Goal: Task Accomplishment & Management: Use online tool/utility

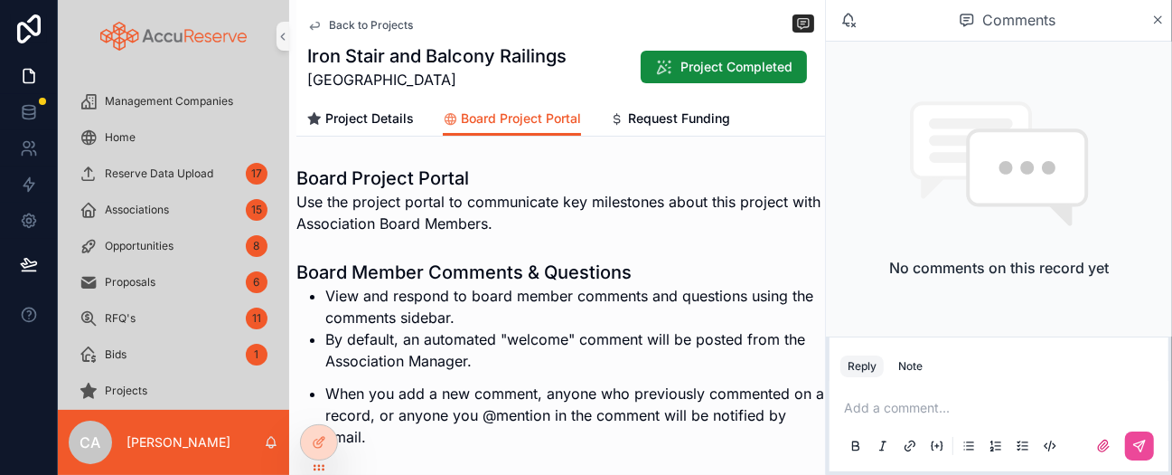
click at [1171, 472] on div "Reply Note Add a comment..." at bounding box center [999, 405] width 346 height 138
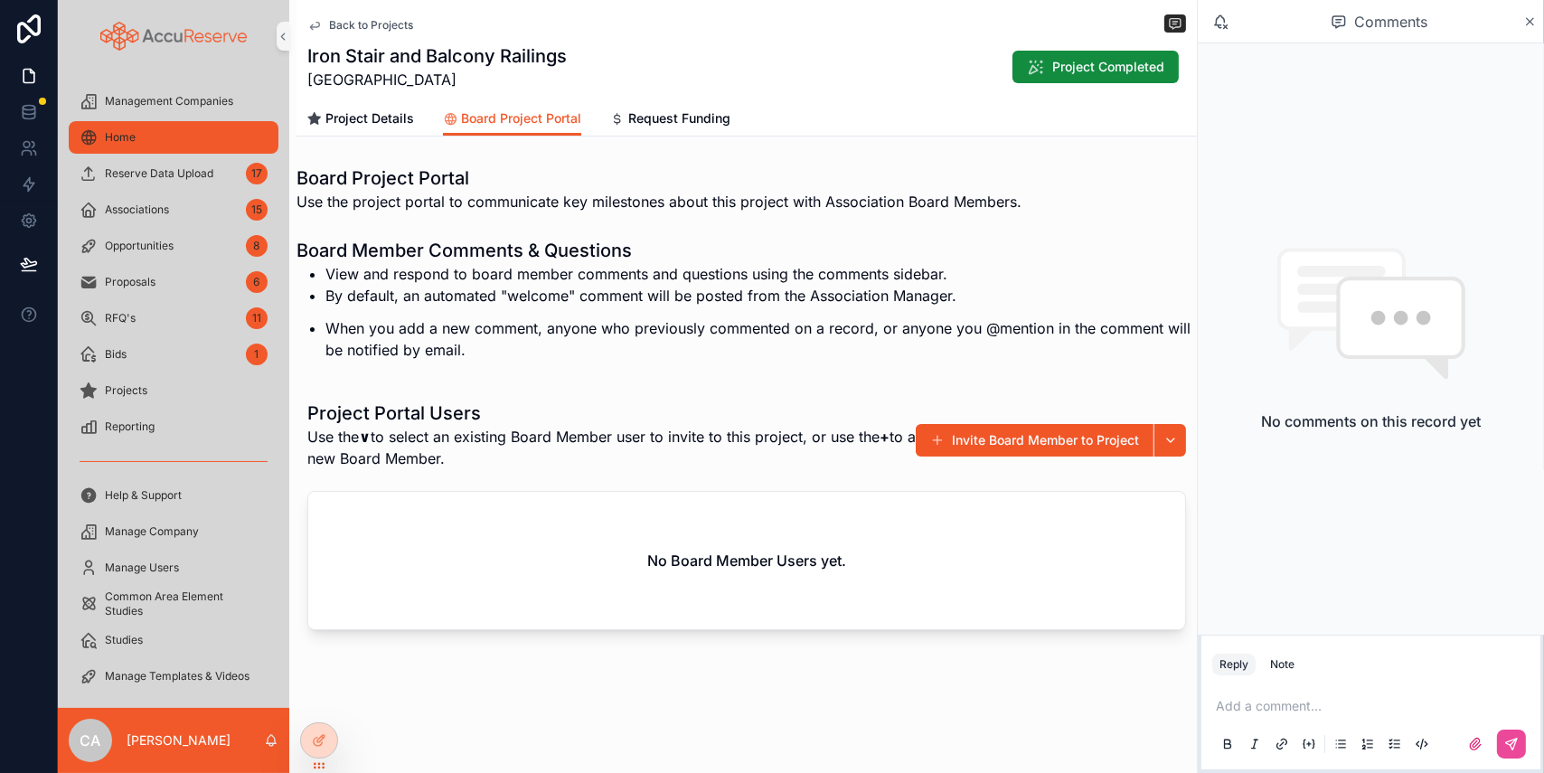
click at [127, 136] on span "Home" at bounding box center [120, 137] width 31 height 14
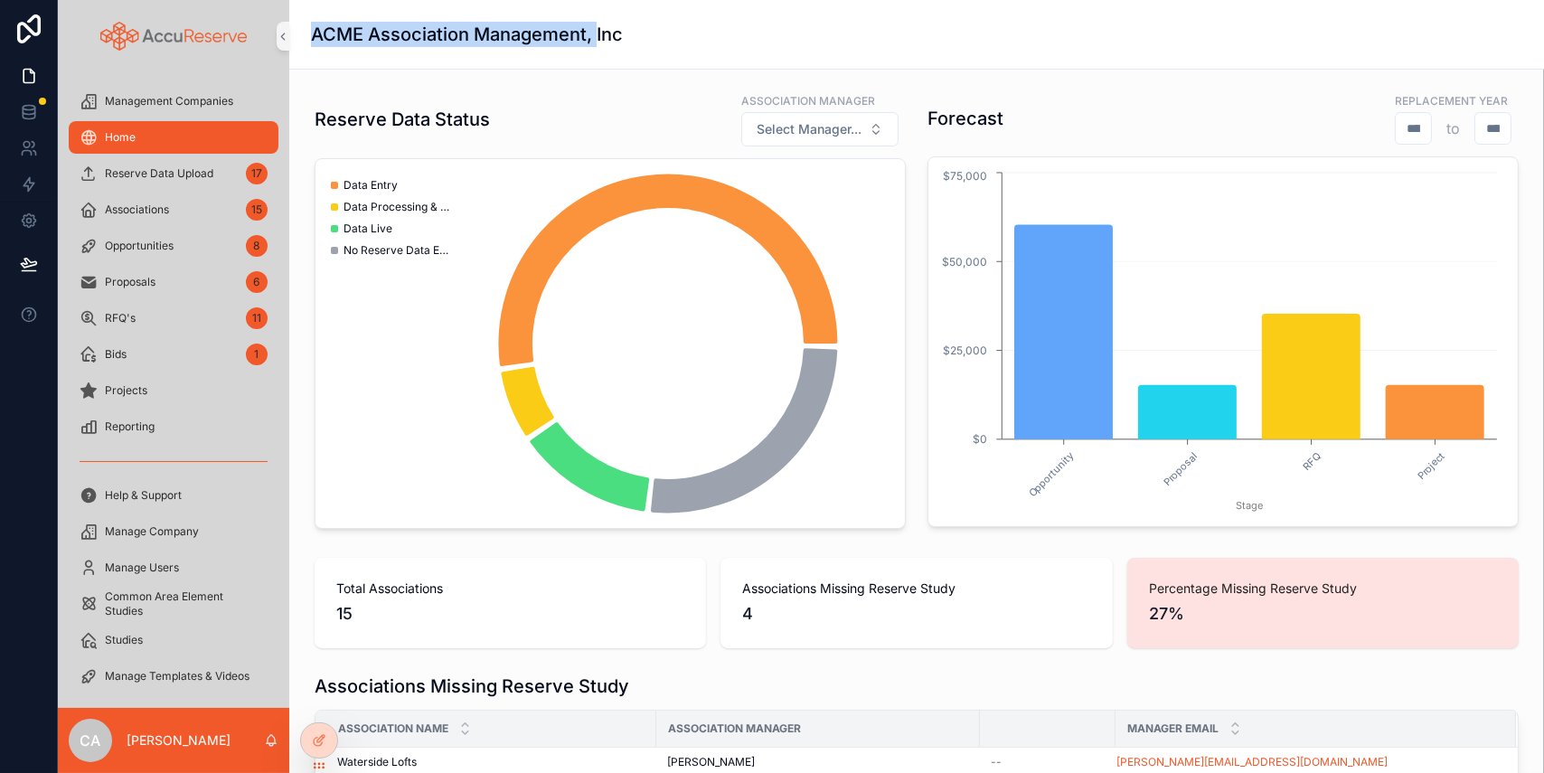
drag, startPoint x: 298, startPoint y: 40, endPoint x: 596, endPoint y: 42, distance: 297.4
click at [596, 42] on div "ACME Association Management, Inc" at bounding box center [916, 35] width 1254 height 70
click at [725, 34] on div "ACME Association Management, Inc" at bounding box center [916, 34] width 1211 height 25
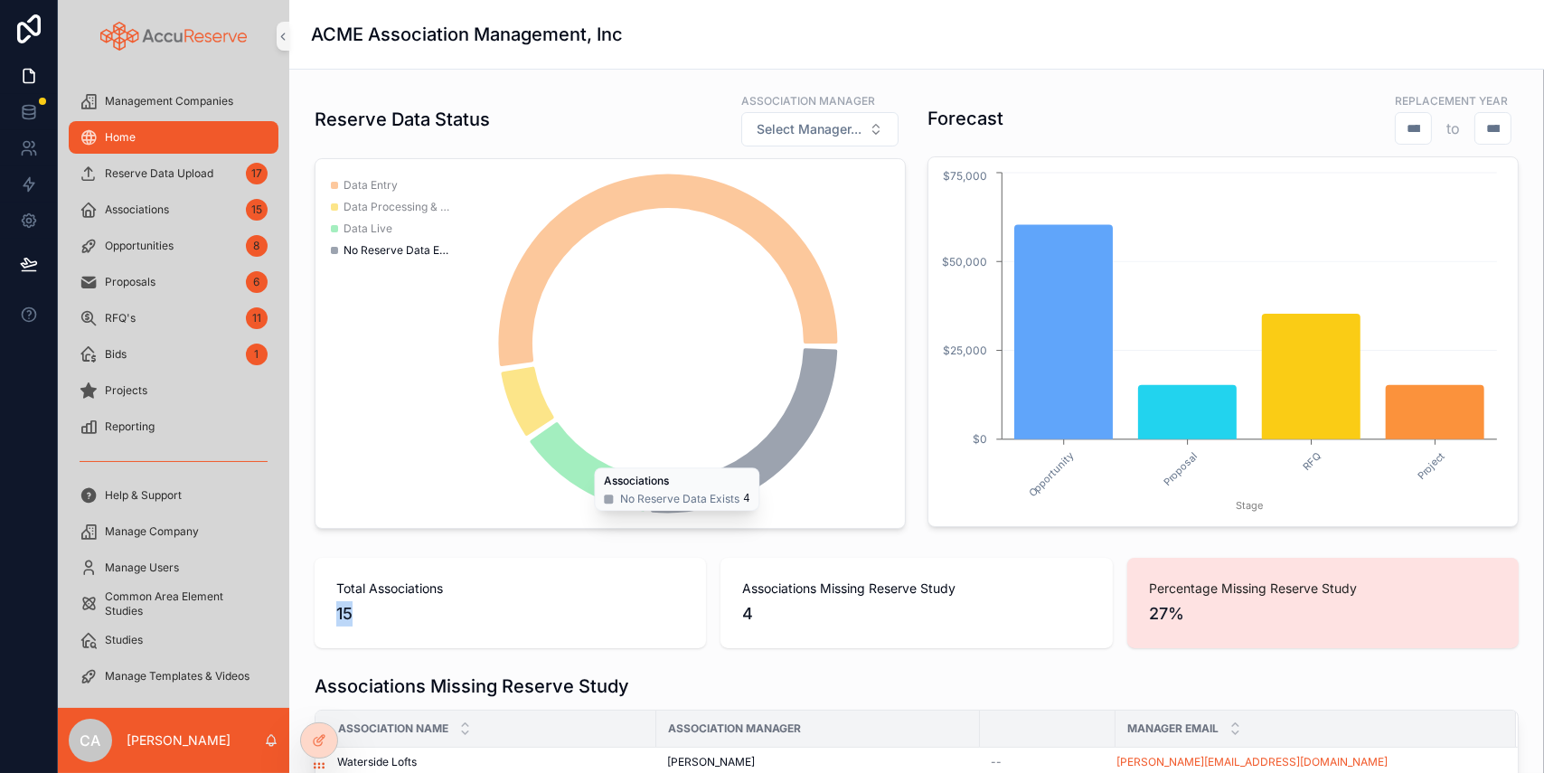
drag, startPoint x: 352, startPoint y: 614, endPoint x: 324, endPoint y: 612, distance: 29.0
click at [324, 474] on div "Total Associations 15" at bounding box center [510, 603] width 391 height 90
drag, startPoint x: 758, startPoint y: 610, endPoint x: 734, endPoint y: 610, distance: 24.4
click at [734, 474] on div "Associations Missing Reserve Study 4" at bounding box center [915, 603] width 391 height 90
drag, startPoint x: 1188, startPoint y: 615, endPoint x: 1139, endPoint y: 618, distance: 48.9
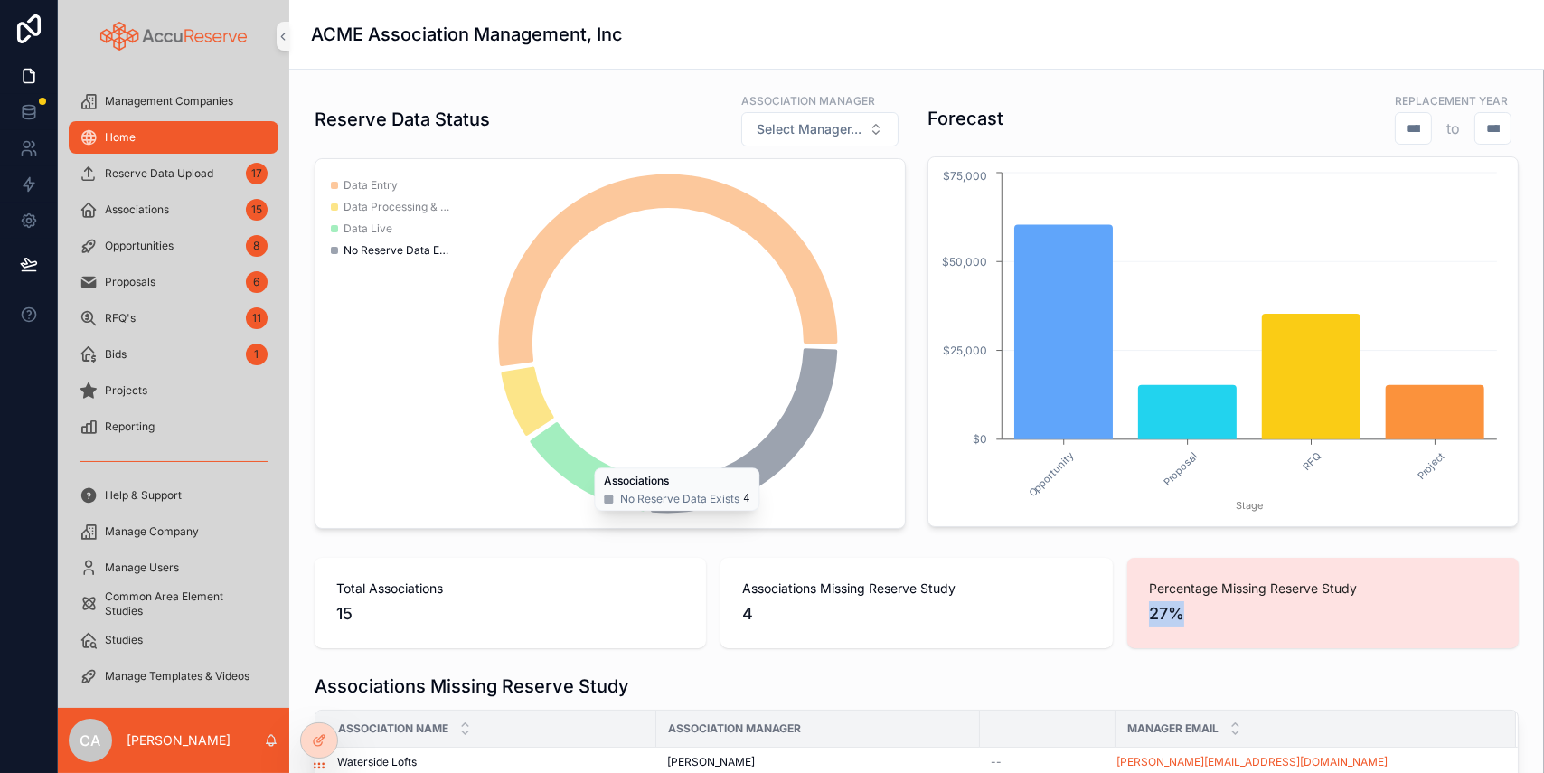
click at [1149, 474] on span "27%" at bounding box center [1323, 613] width 348 height 25
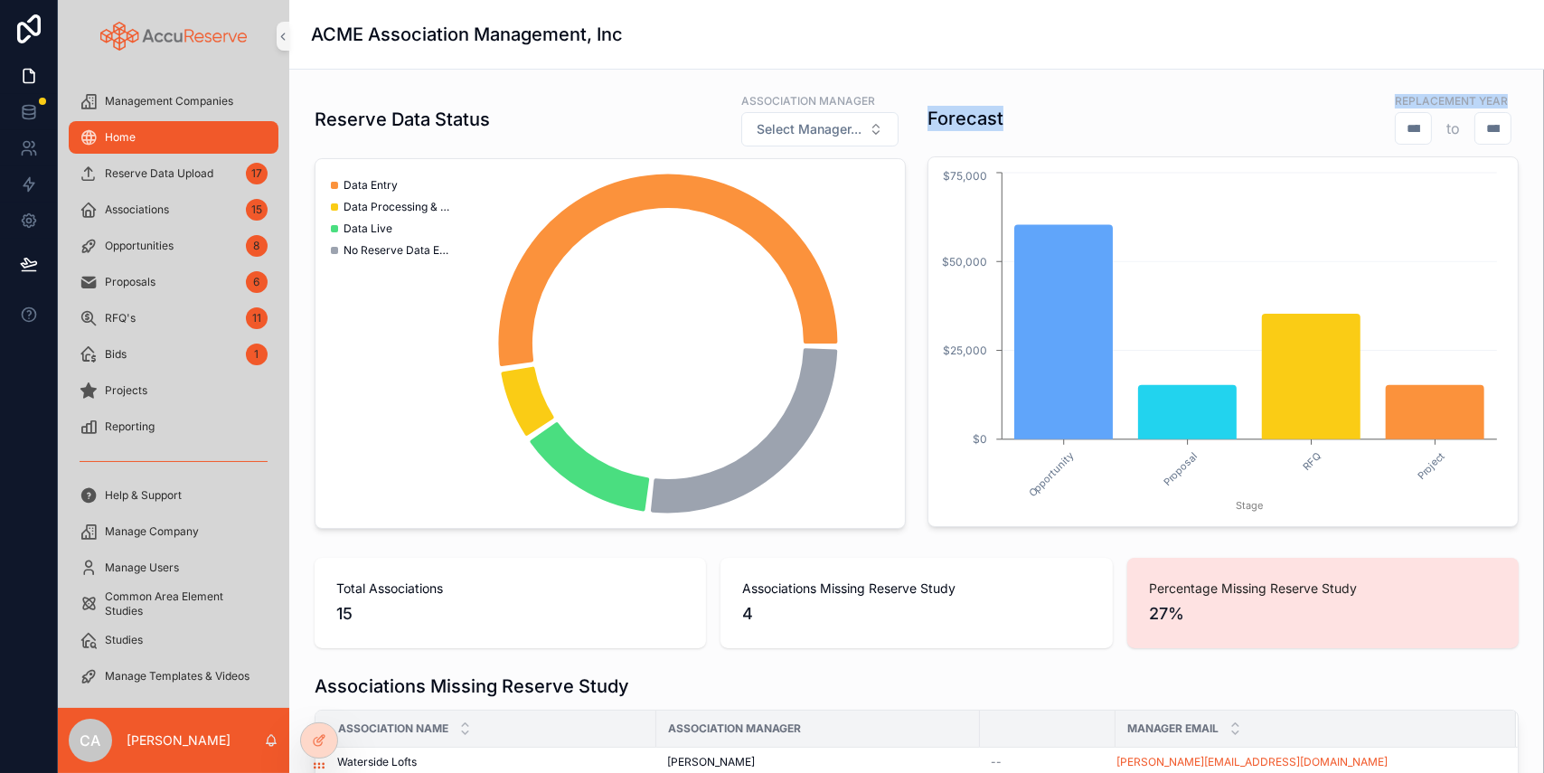
drag, startPoint x: 921, startPoint y: 118, endPoint x: 1047, endPoint y: 118, distance: 125.6
click at [1047, 118] on div "Forecast Replacement Year to" at bounding box center [1222, 118] width 591 height 54
click at [1154, 116] on div "Replacement Year to" at bounding box center [1336, 118] width 364 height 54
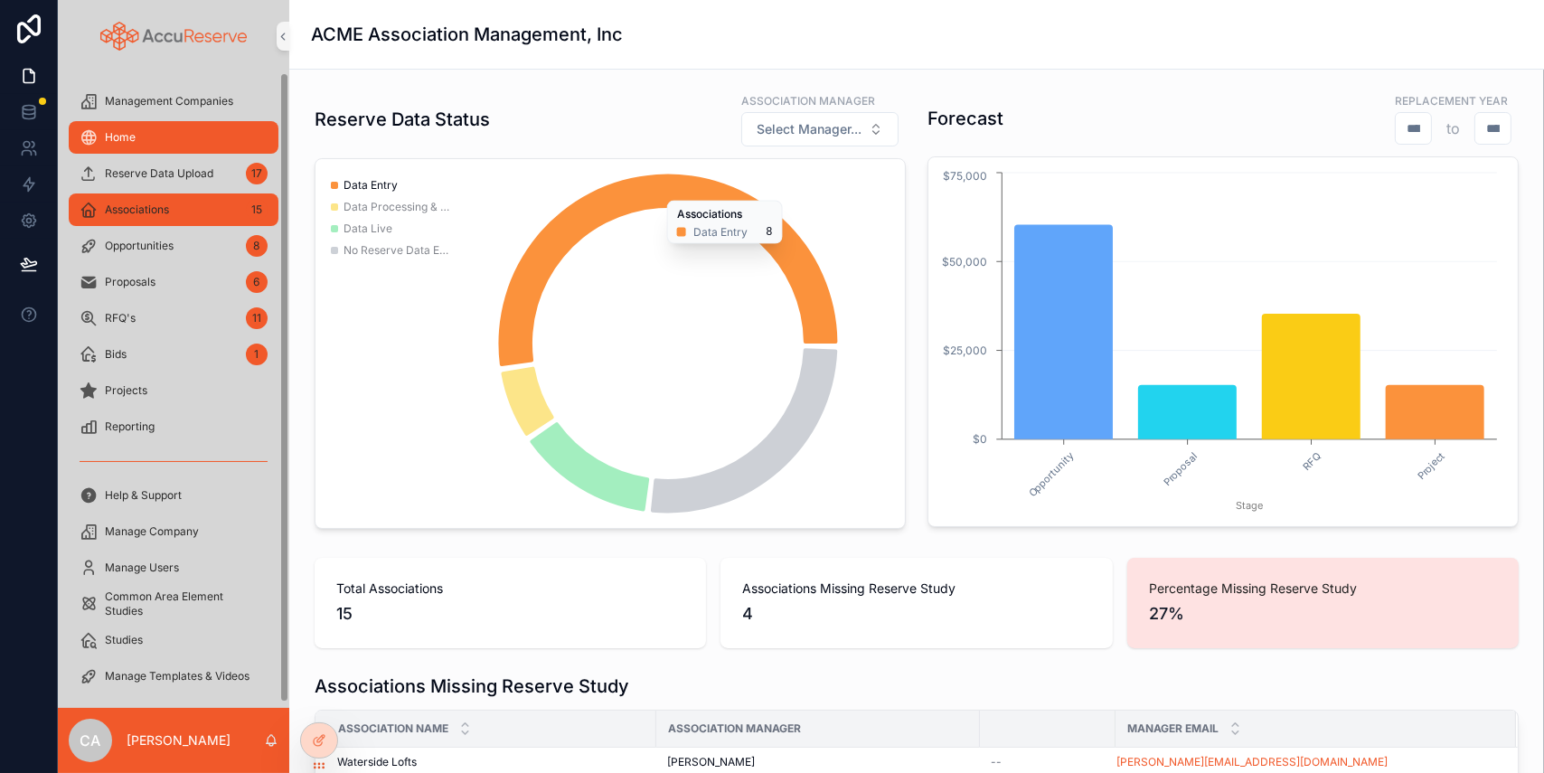
click at [156, 206] on span "Associations" at bounding box center [137, 209] width 64 height 14
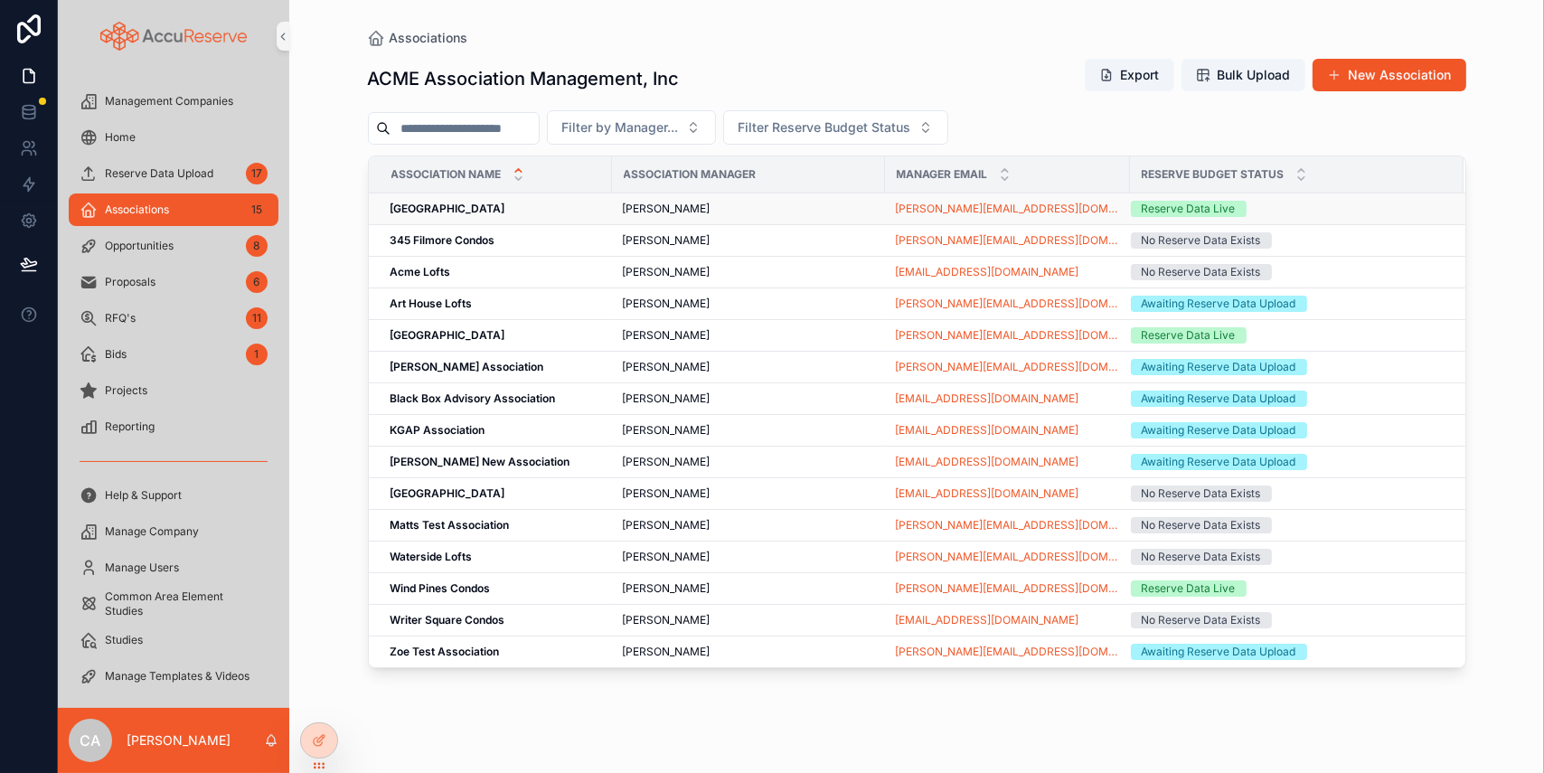
click at [436, 205] on strong "[GEOGRAPHIC_DATA]" at bounding box center [447, 209] width 115 height 14
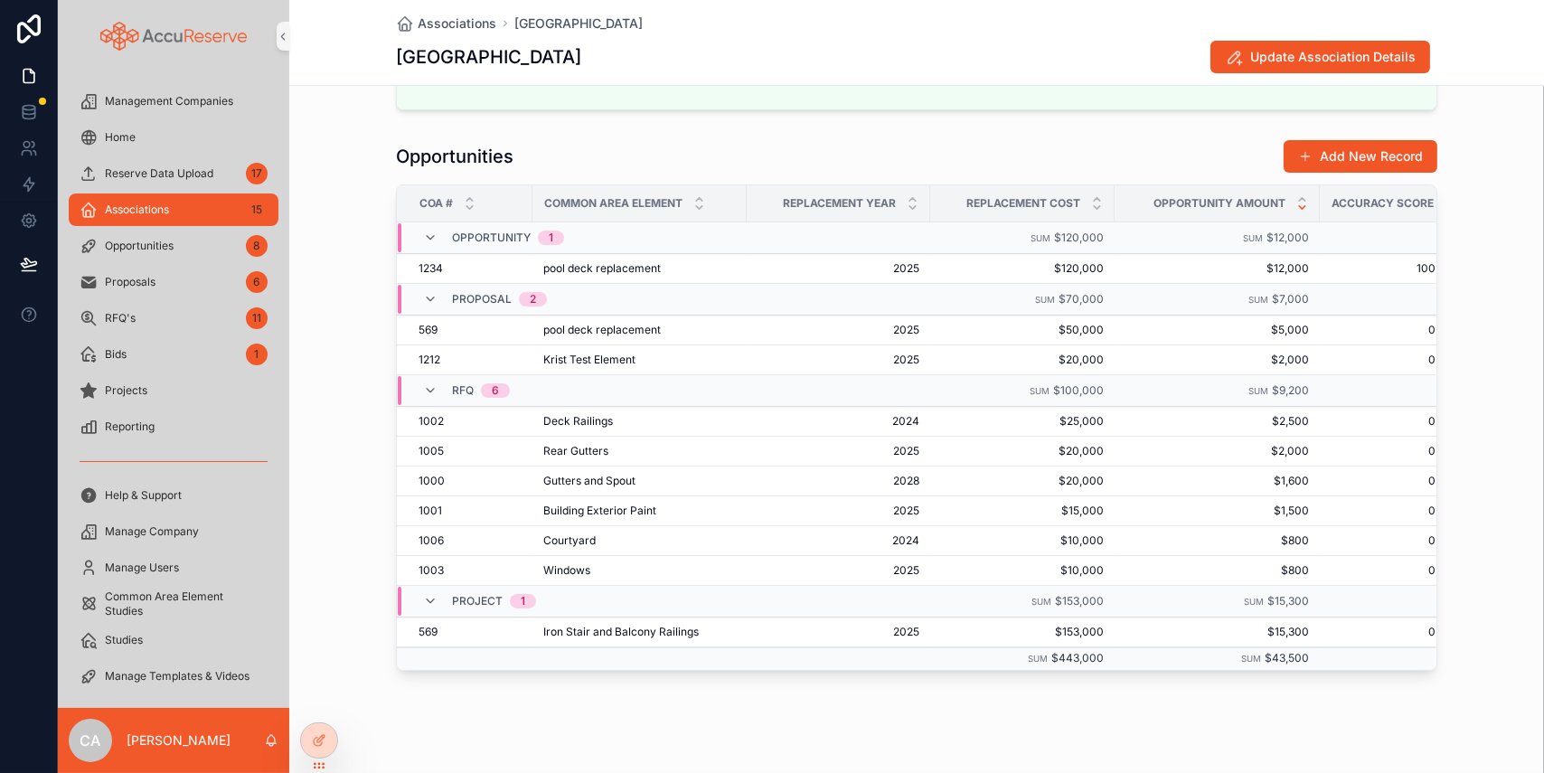
scroll to position [0, 33]
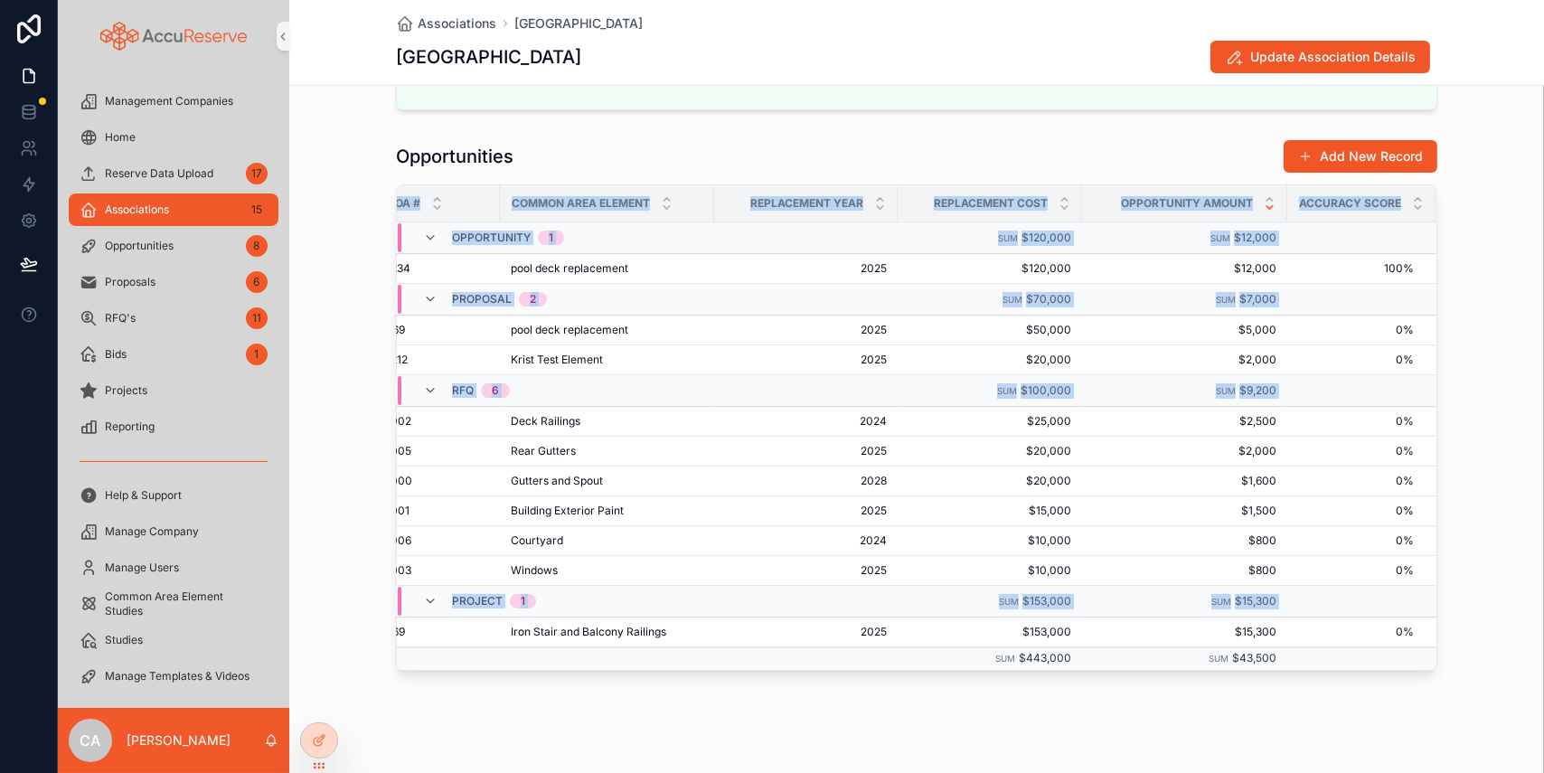
drag, startPoint x: 634, startPoint y: 665, endPoint x: 442, endPoint y: 669, distance: 191.6
click at [445, 474] on div "COA # Common Area Element Replacement Year Replacement Cost Opportunity Amount …" at bounding box center [916, 427] width 1039 height 484
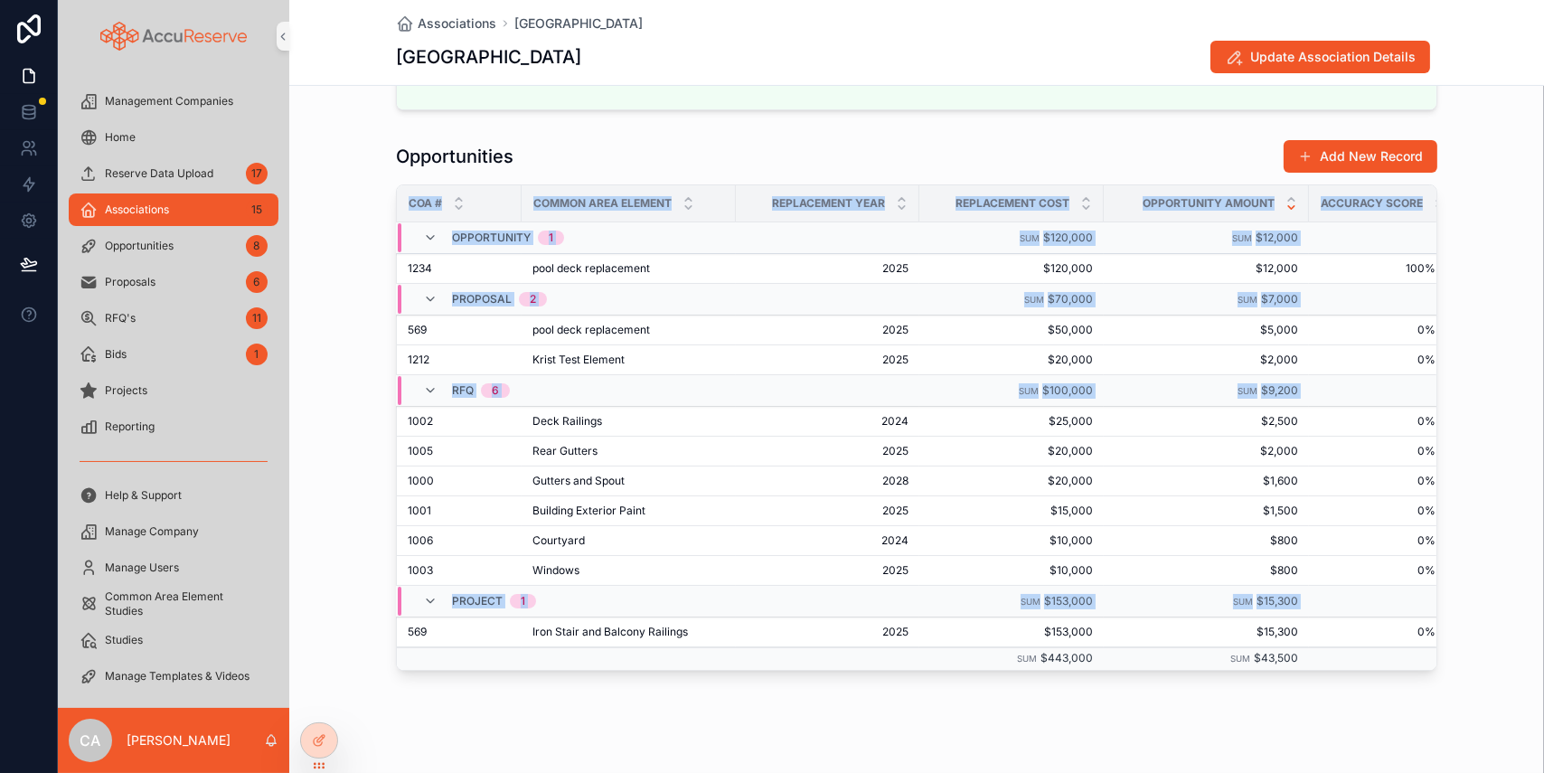
scroll to position [0, 0]
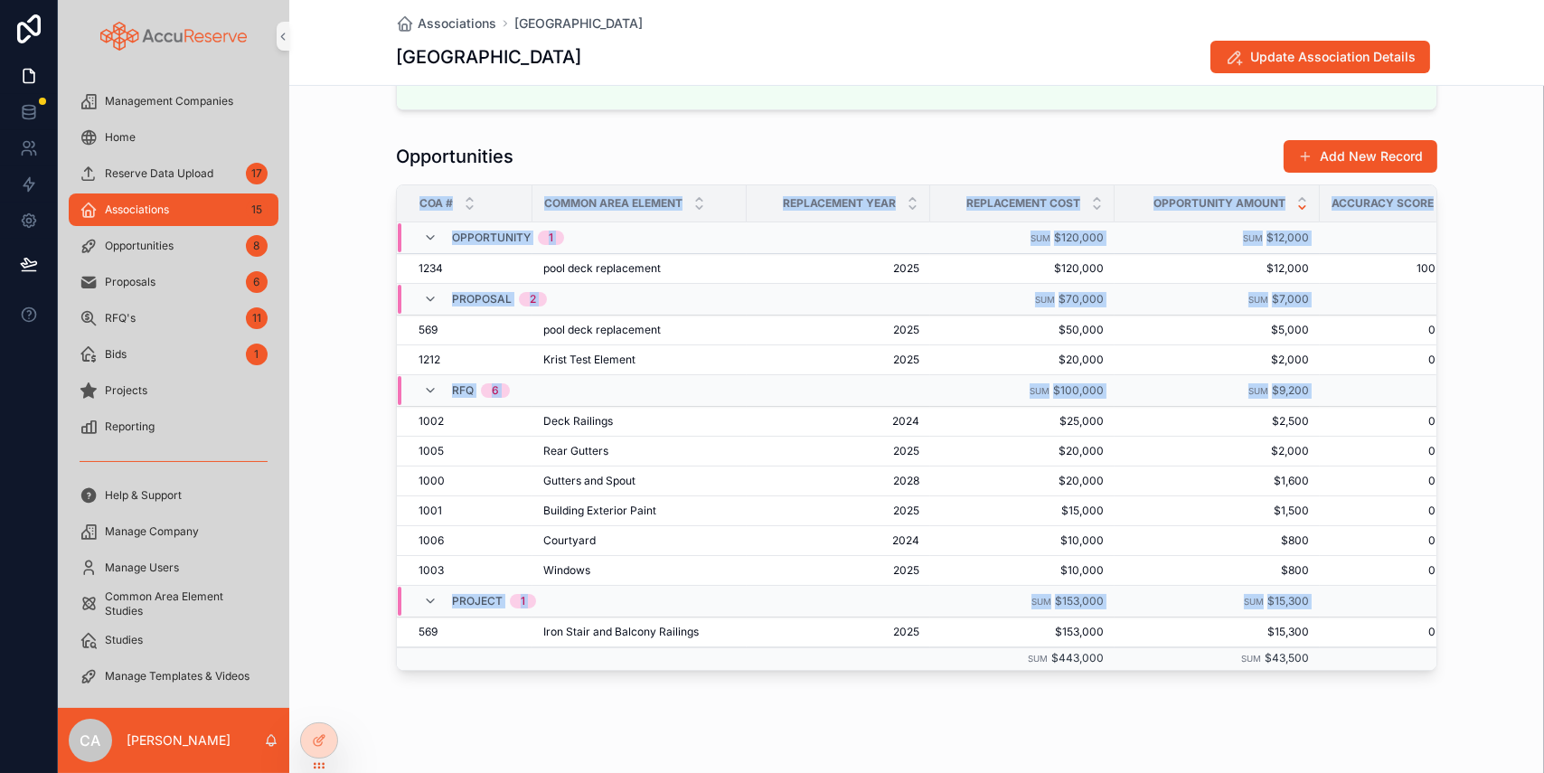
click at [557, 474] on div "Associations [GEOGRAPHIC_DATA] Lofts Update Association Details Association Nam…" at bounding box center [916, 233] width 1254 height 1122
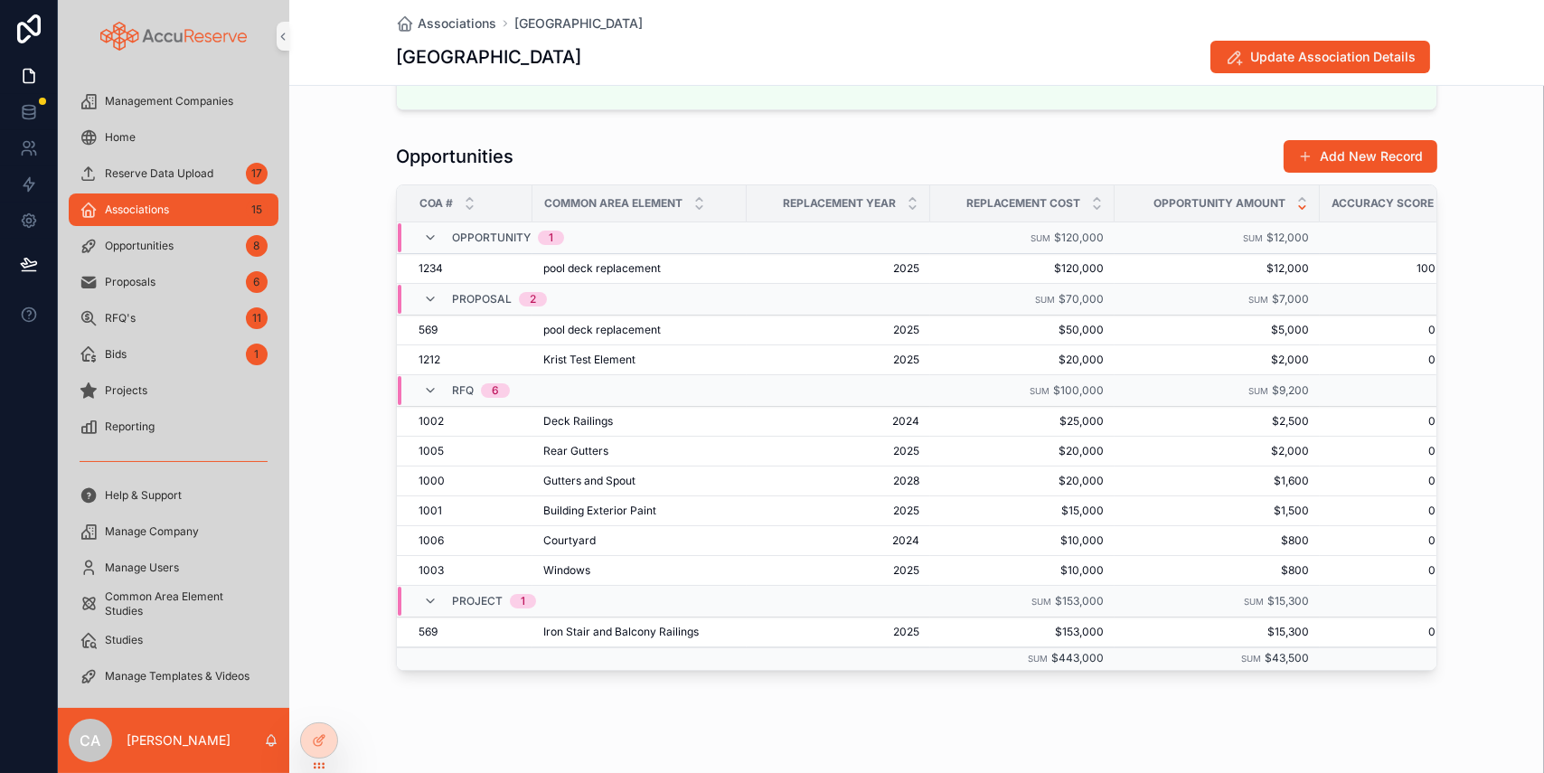
click at [1171, 474] on div "Opportunities Add New Record COA # Common Area Element Replacement Year Replace…" at bounding box center [916, 405] width 1254 height 546
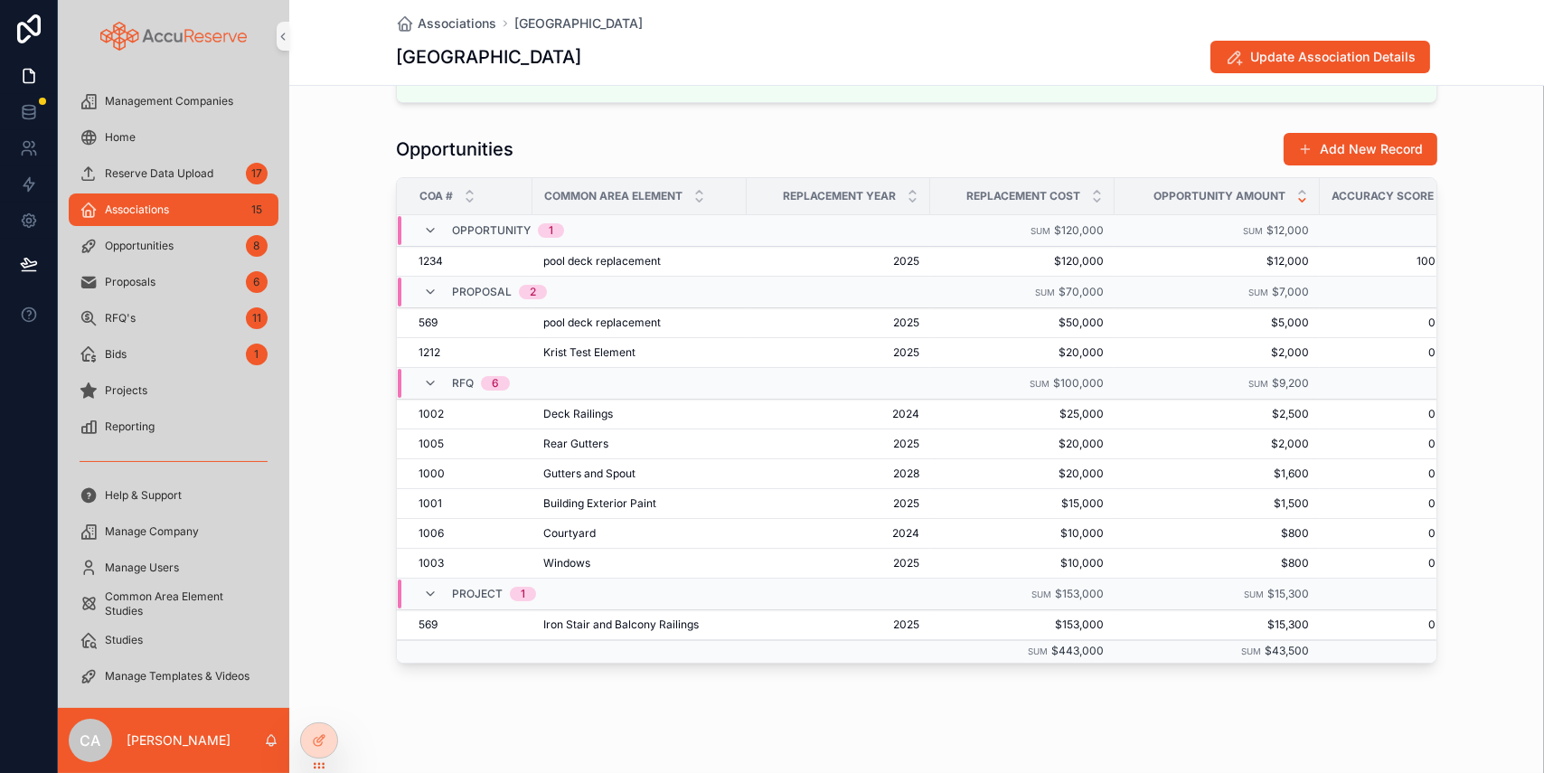
scroll to position [338, 0]
drag, startPoint x: 1101, startPoint y: 644, endPoint x: 1050, endPoint y: 646, distance: 50.7
click at [1050, 474] on td "Sum $443,000" at bounding box center [1022, 648] width 184 height 23
drag, startPoint x: 1313, startPoint y: 645, endPoint x: 1259, endPoint y: 650, distance: 54.4
click at [1171, 474] on tr "Sum $443,000 Sum $43,500" at bounding box center [933, 648] width 1073 height 23
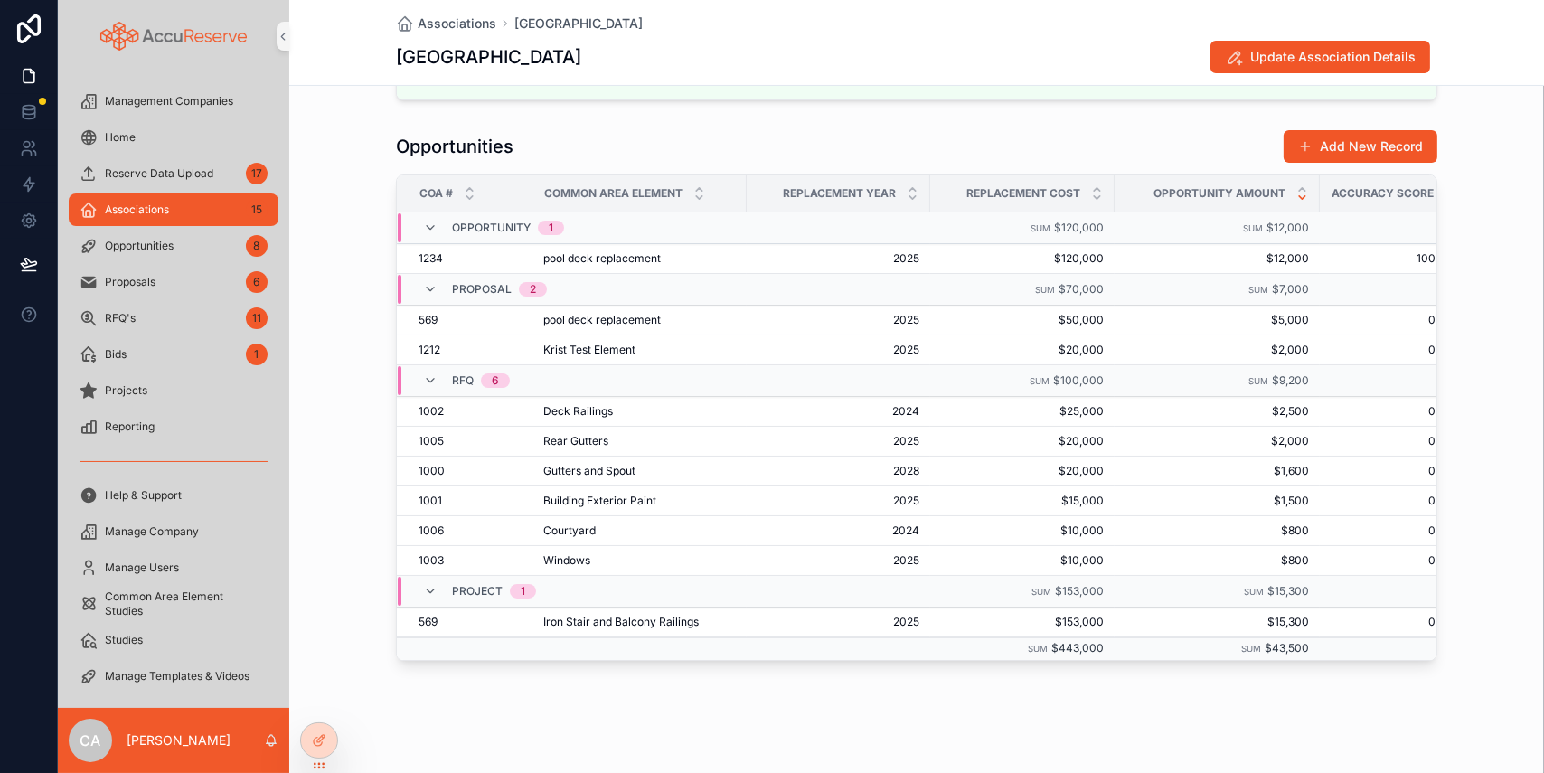
click at [1171, 474] on div "Associations [GEOGRAPHIC_DATA] Lofts Update Association Details Association Nam…" at bounding box center [916, 223] width 1254 height 1122
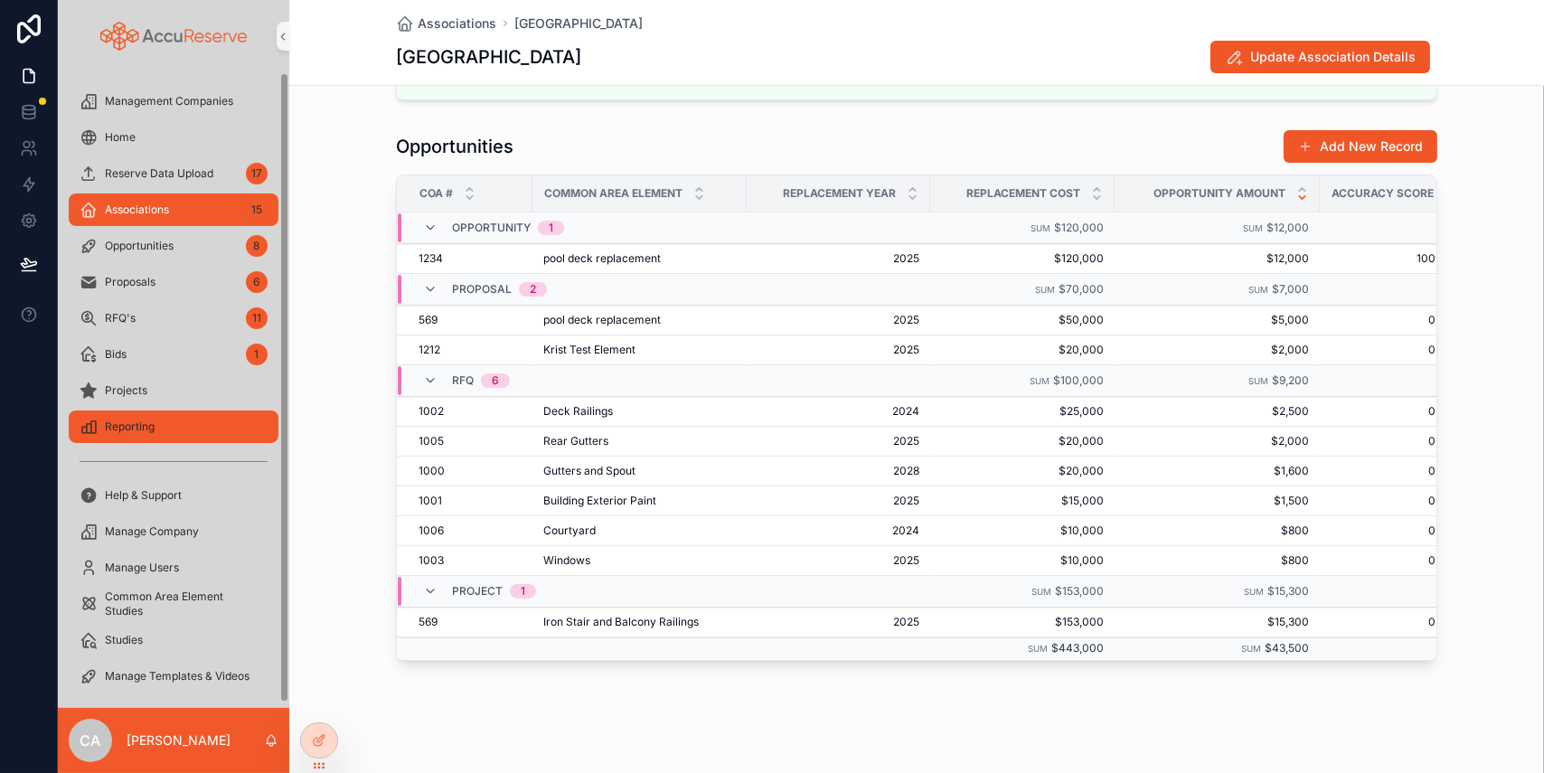
click at [136, 424] on span "Reporting" at bounding box center [130, 426] width 50 height 14
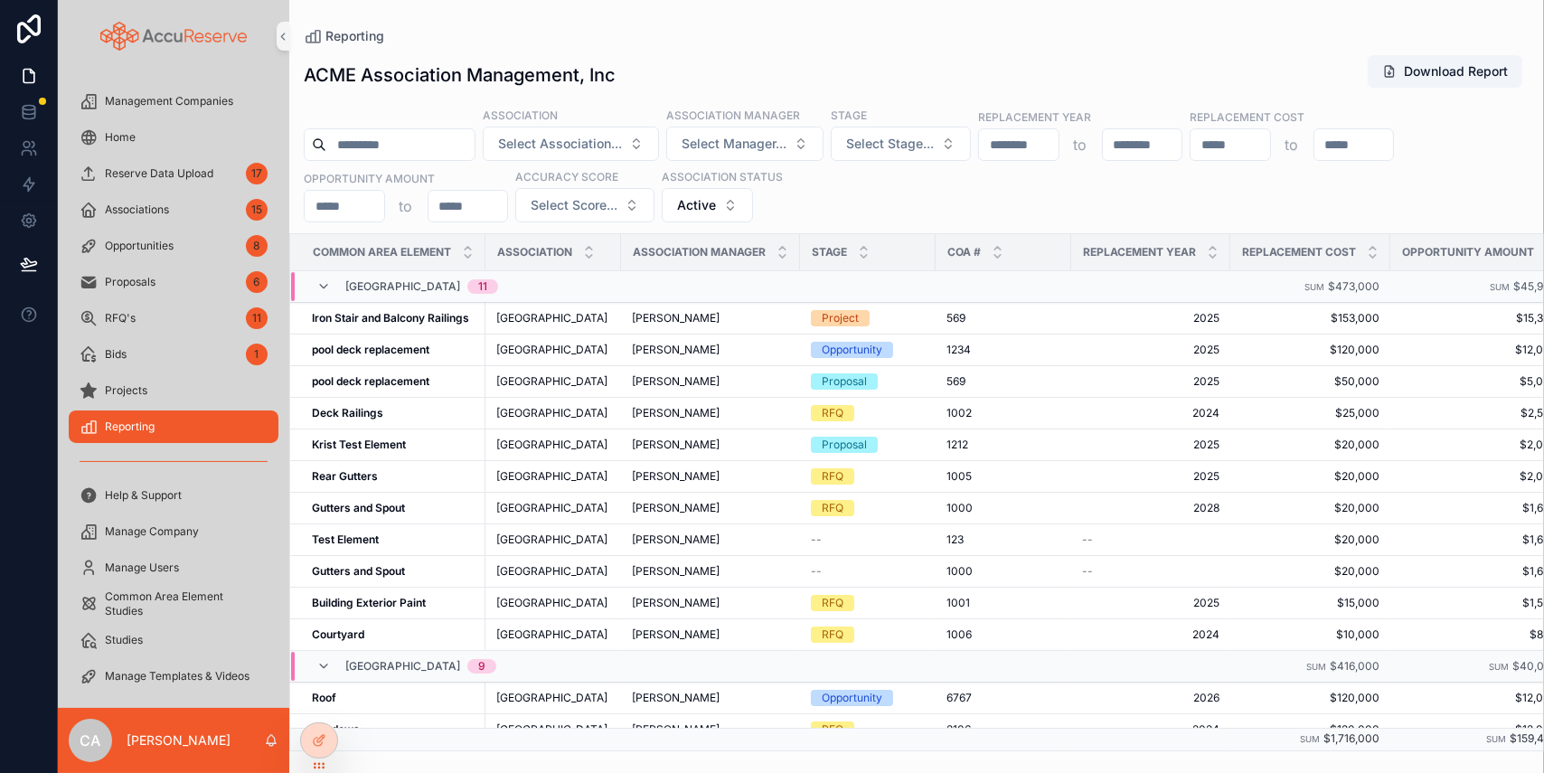
click at [1171, 143] on input "scrollable content" at bounding box center [1230, 144] width 80 height 25
type input "*****"
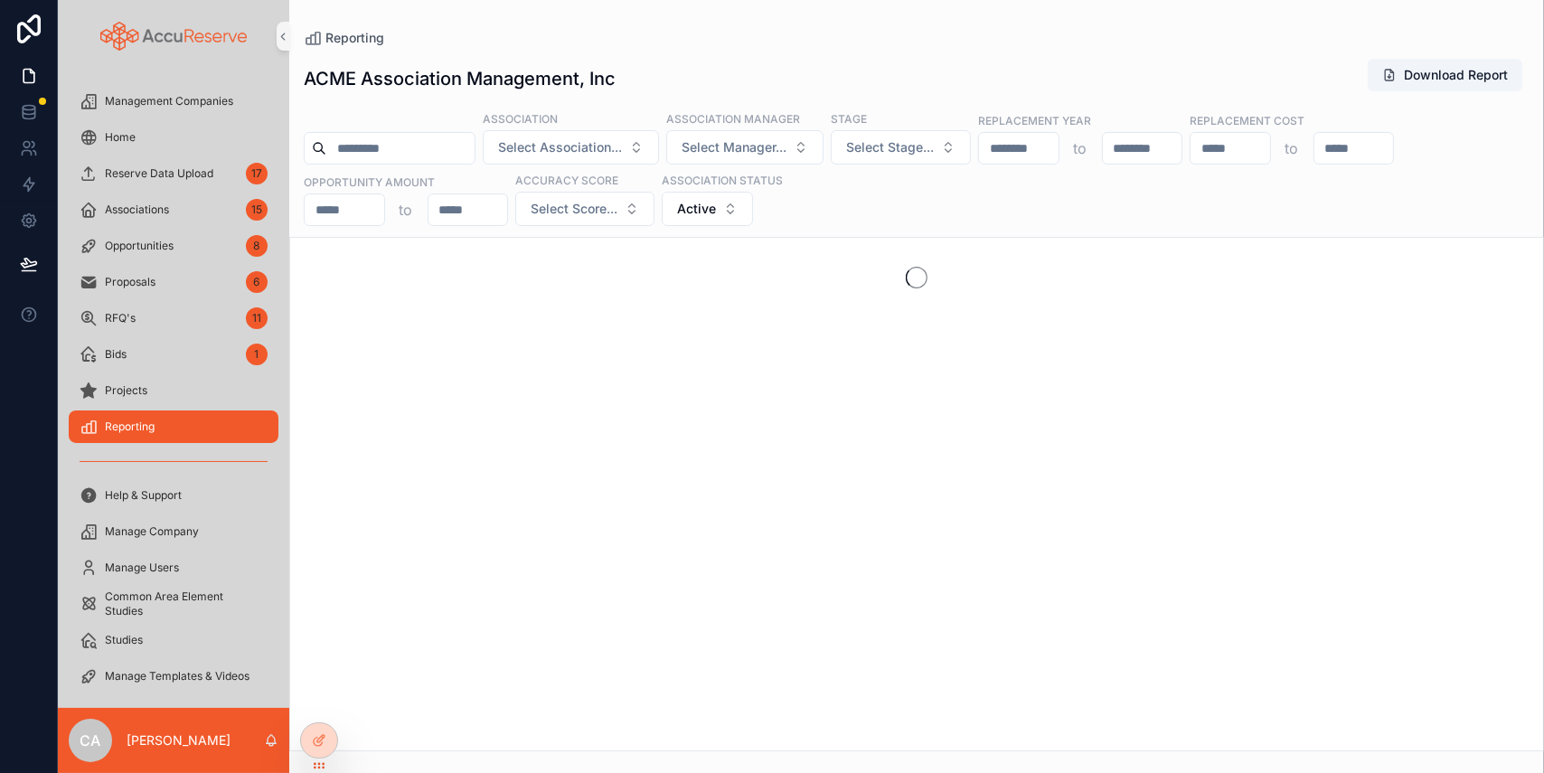
type input "*****"
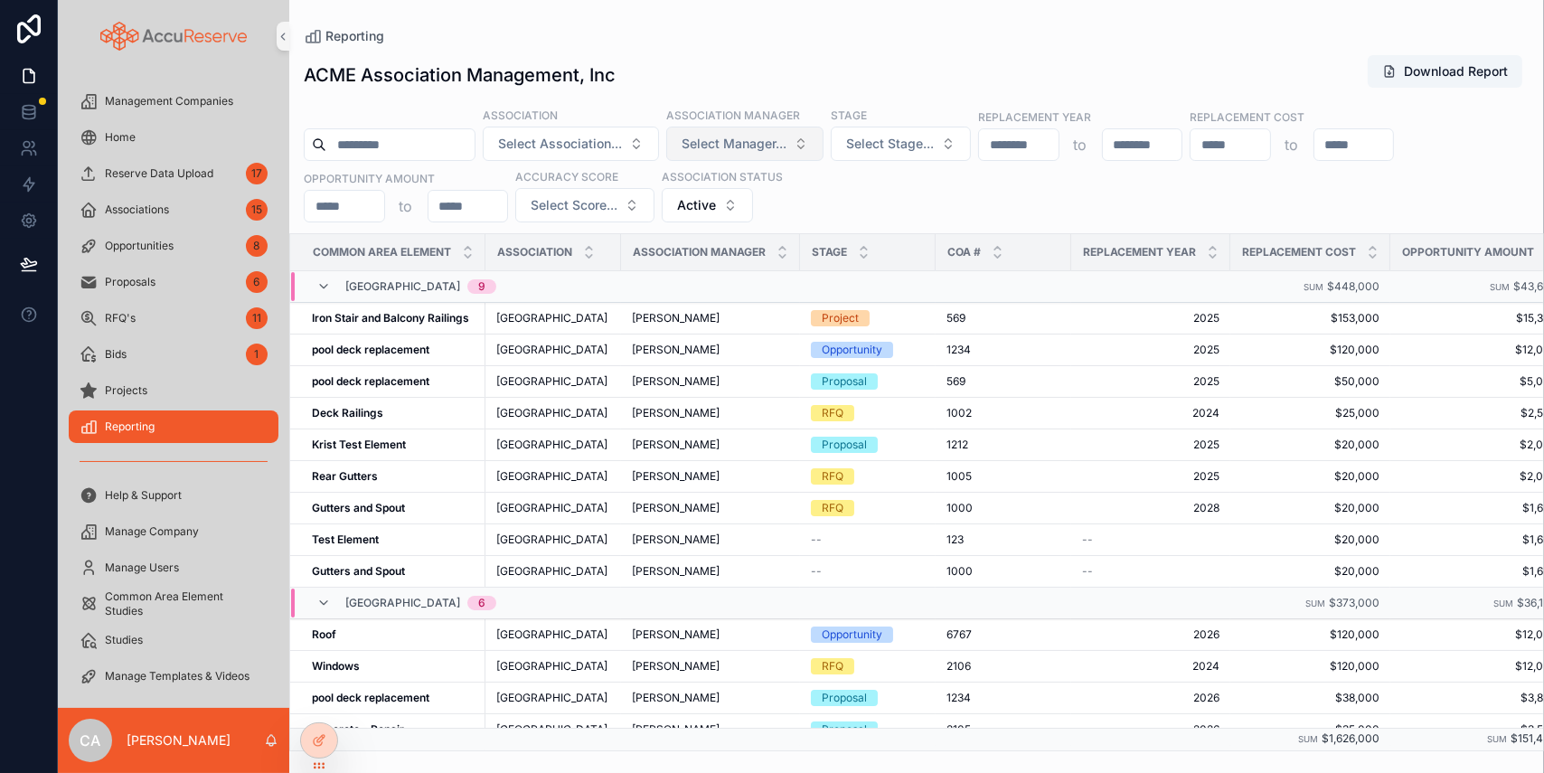
click at [786, 145] on span "Select Manager..." at bounding box center [733, 144] width 105 height 18
click at [786, 144] on span "Select Manager..." at bounding box center [733, 144] width 105 height 18
click at [737, 216] on span "[PERSON_NAME]" at bounding box center [740, 217] width 104 height 18
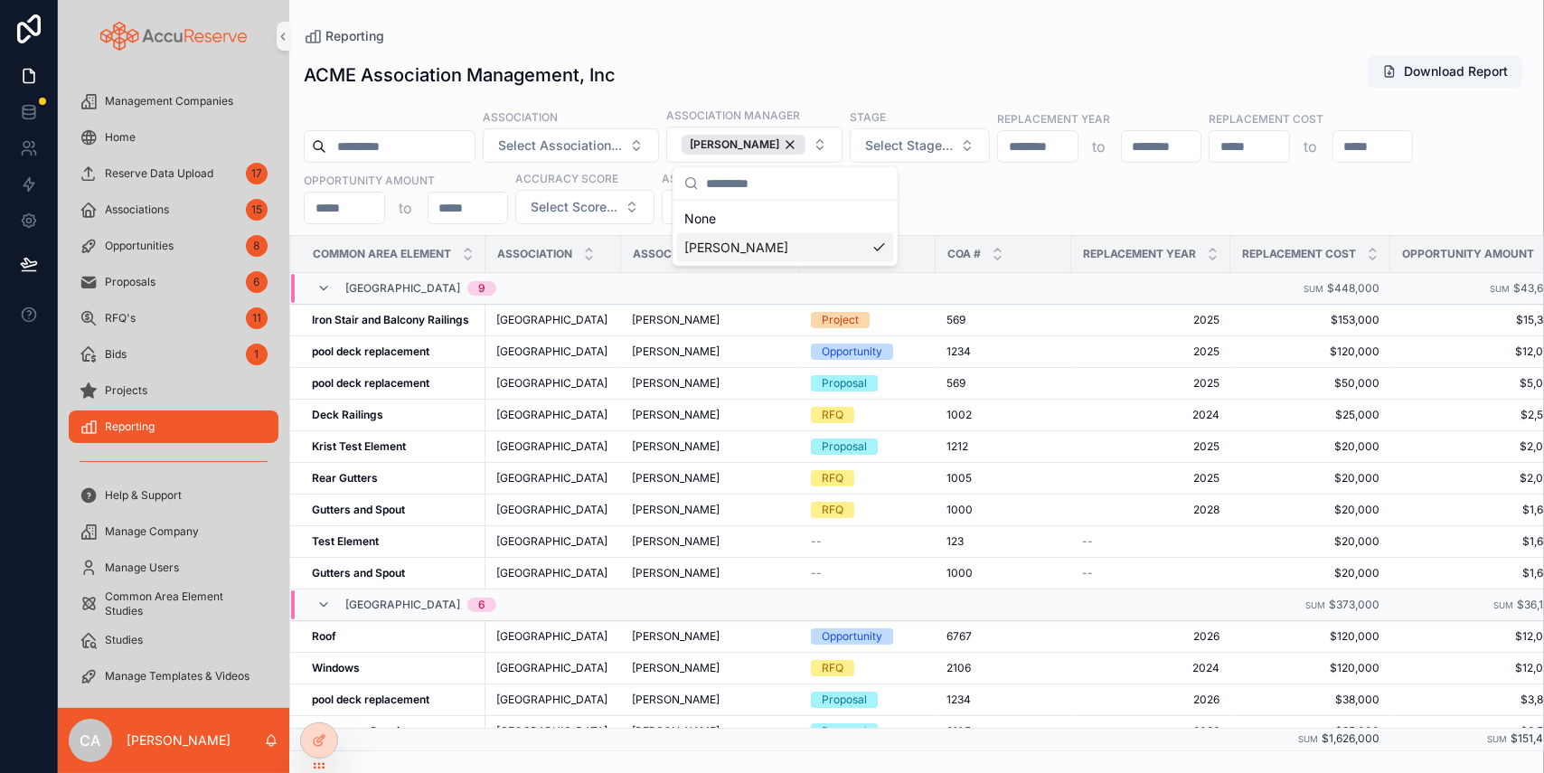
click at [1120, 196] on div "Association Select Association... Association Manager [PERSON_NAME] ACME Stage …" at bounding box center [916, 165] width 1254 height 117
click at [1069, 142] on input "scrollable content" at bounding box center [1038, 146] width 80 height 25
type input "****"
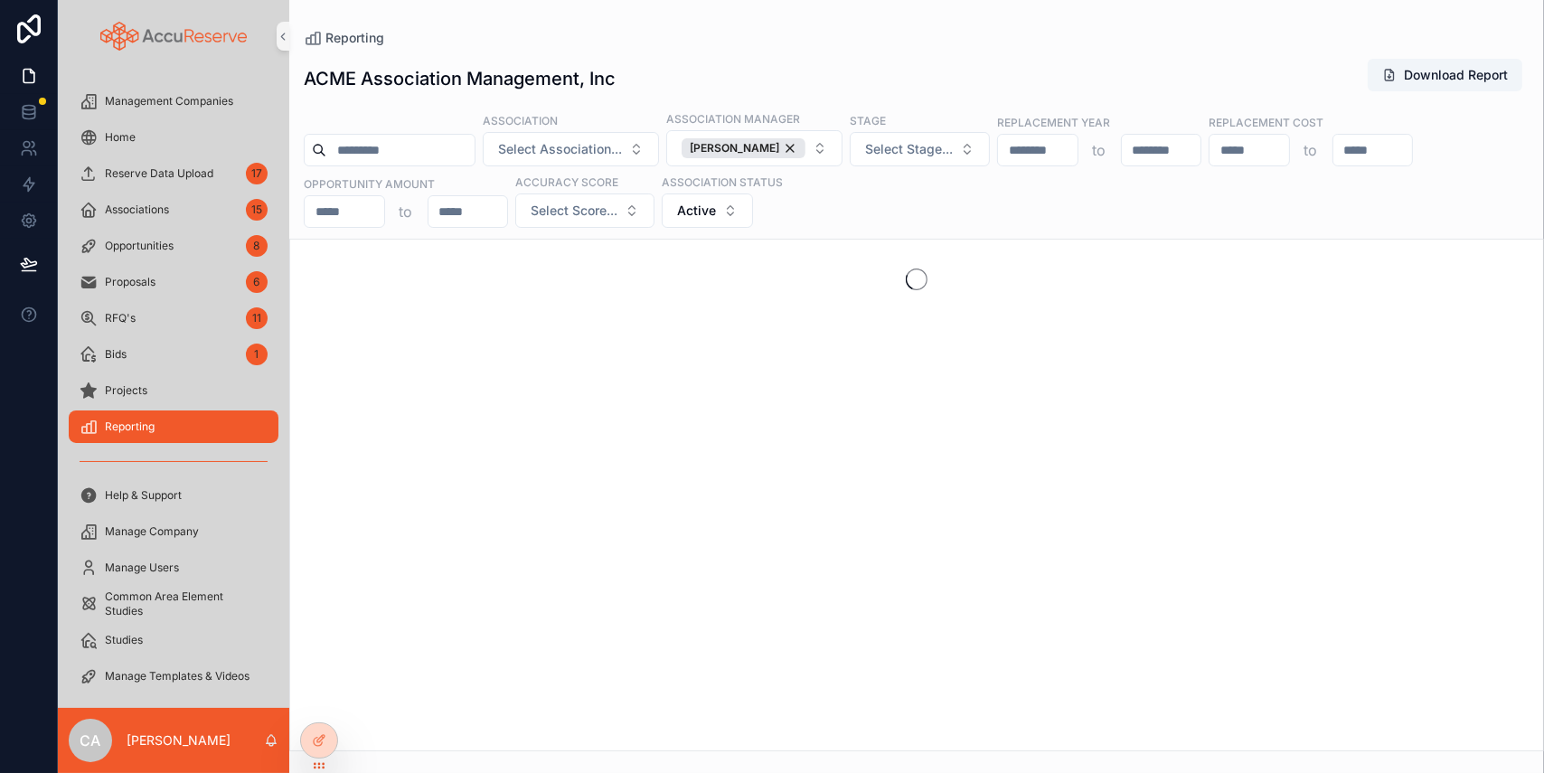
click at [1171, 141] on input "scrollable content" at bounding box center [1162, 149] width 80 height 25
type input "****"
click at [1151, 63] on div "ACME Association Management, Inc Download Report" at bounding box center [917, 79] width 1226 height 42
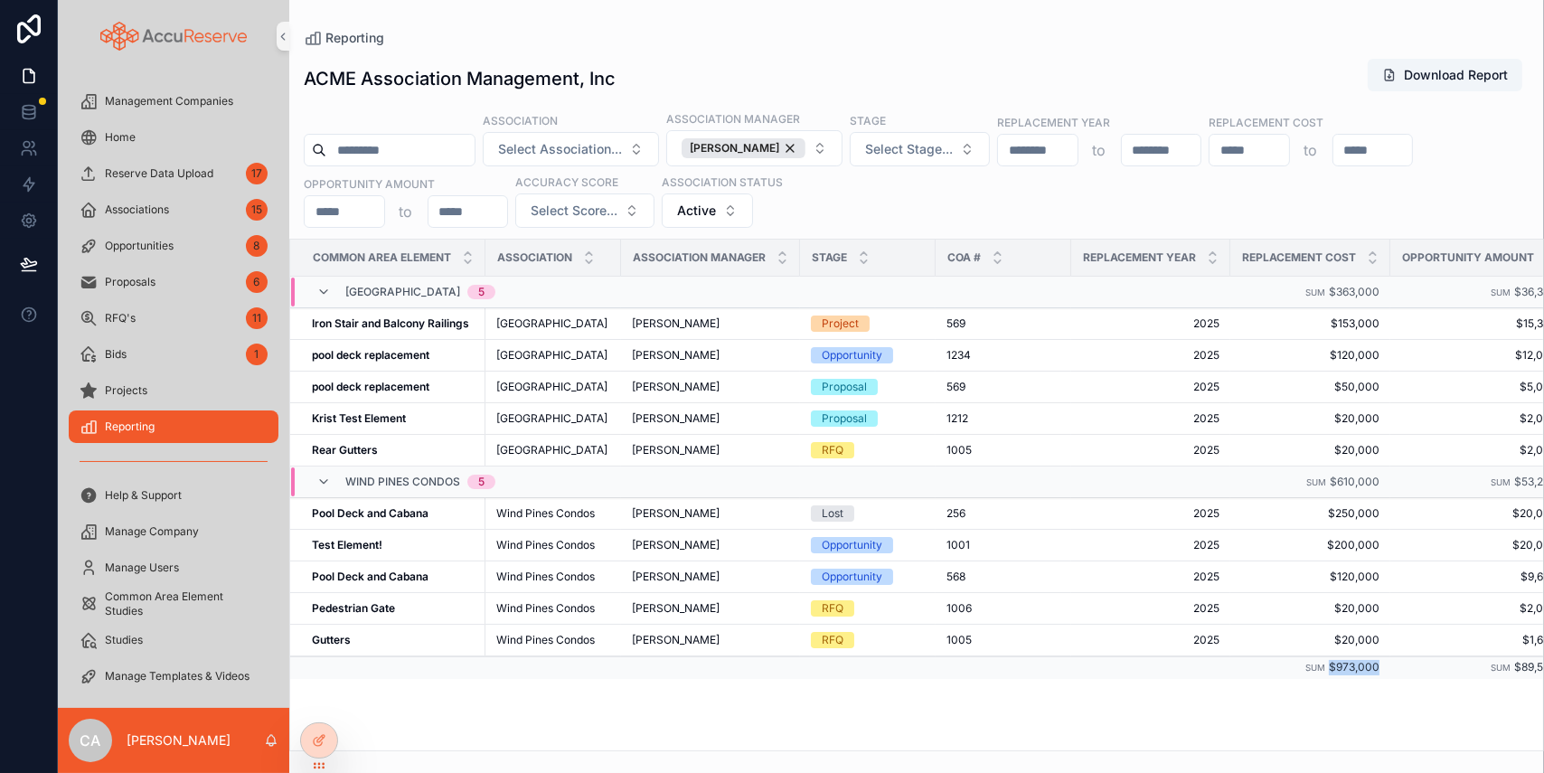
drag, startPoint x: 1394, startPoint y: 662, endPoint x: 1336, endPoint y: 669, distance: 58.3
click at [1171, 474] on tr "Sum $973,000 Sum $89,500" at bounding box center [997, 667] width 1415 height 23
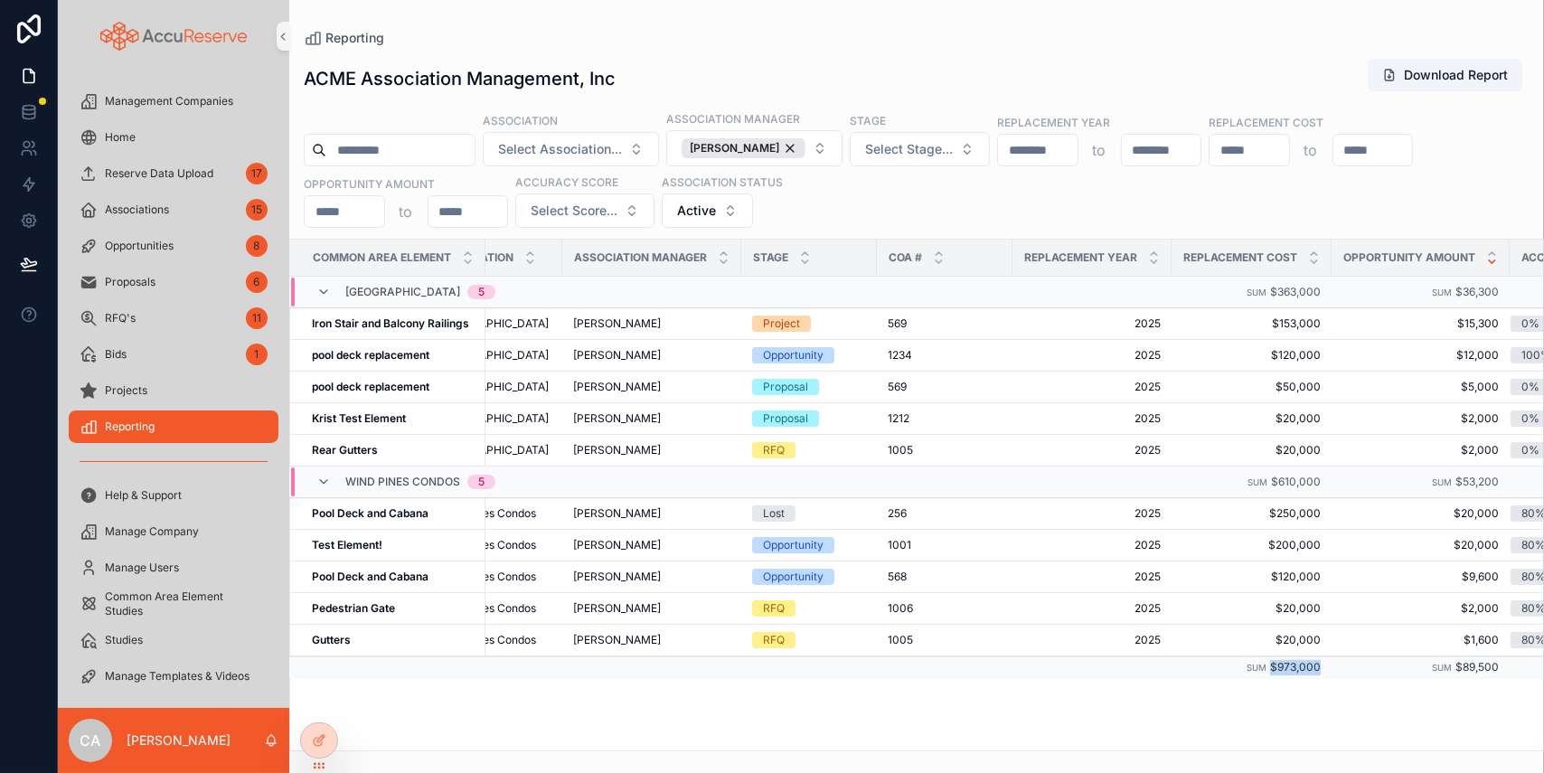
scroll to position [0, 63]
drag, startPoint x: 1502, startPoint y: 664, endPoint x: 1459, endPoint y: 669, distance: 43.6
click at [1171, 474] on td "Sum $89,500" at bounding box center [1416, 667] width 178 height 23
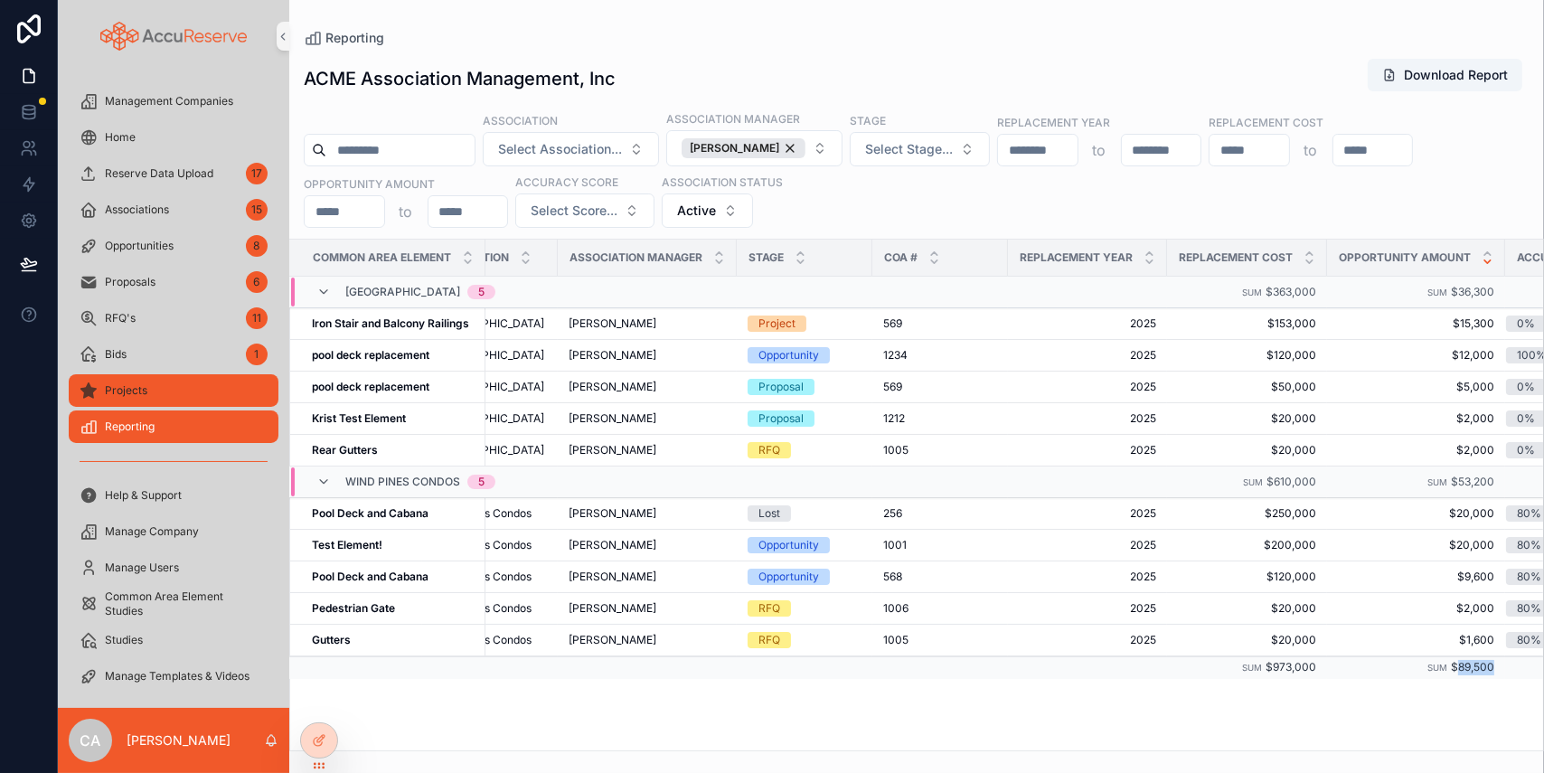
click at [103, 386] on div "Projects" at bounding box center [174, 390] width 188 height 29
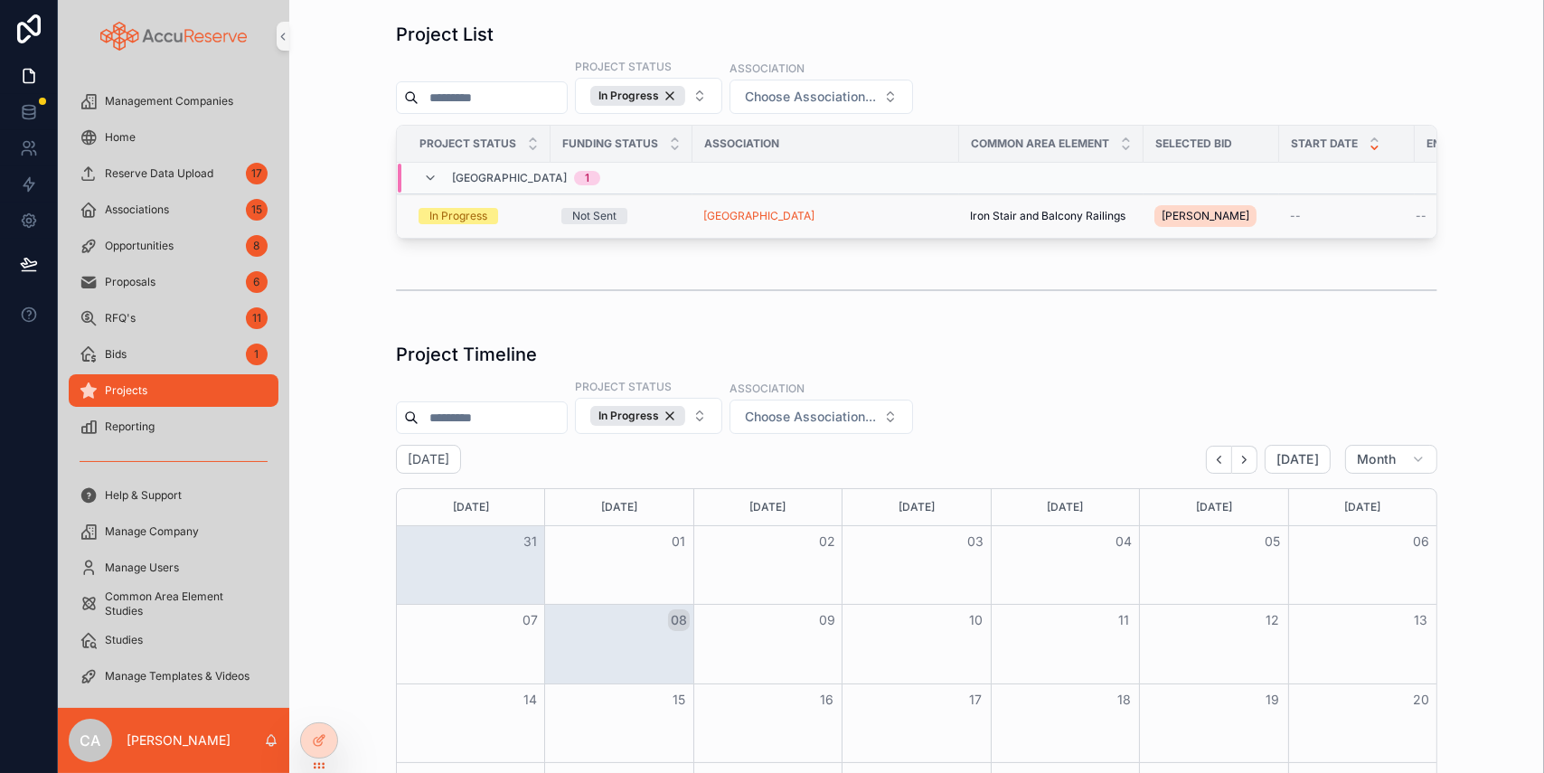
click at [443, 212] on div "In Progress" at bounding box center [458, 216] width 58 height 16
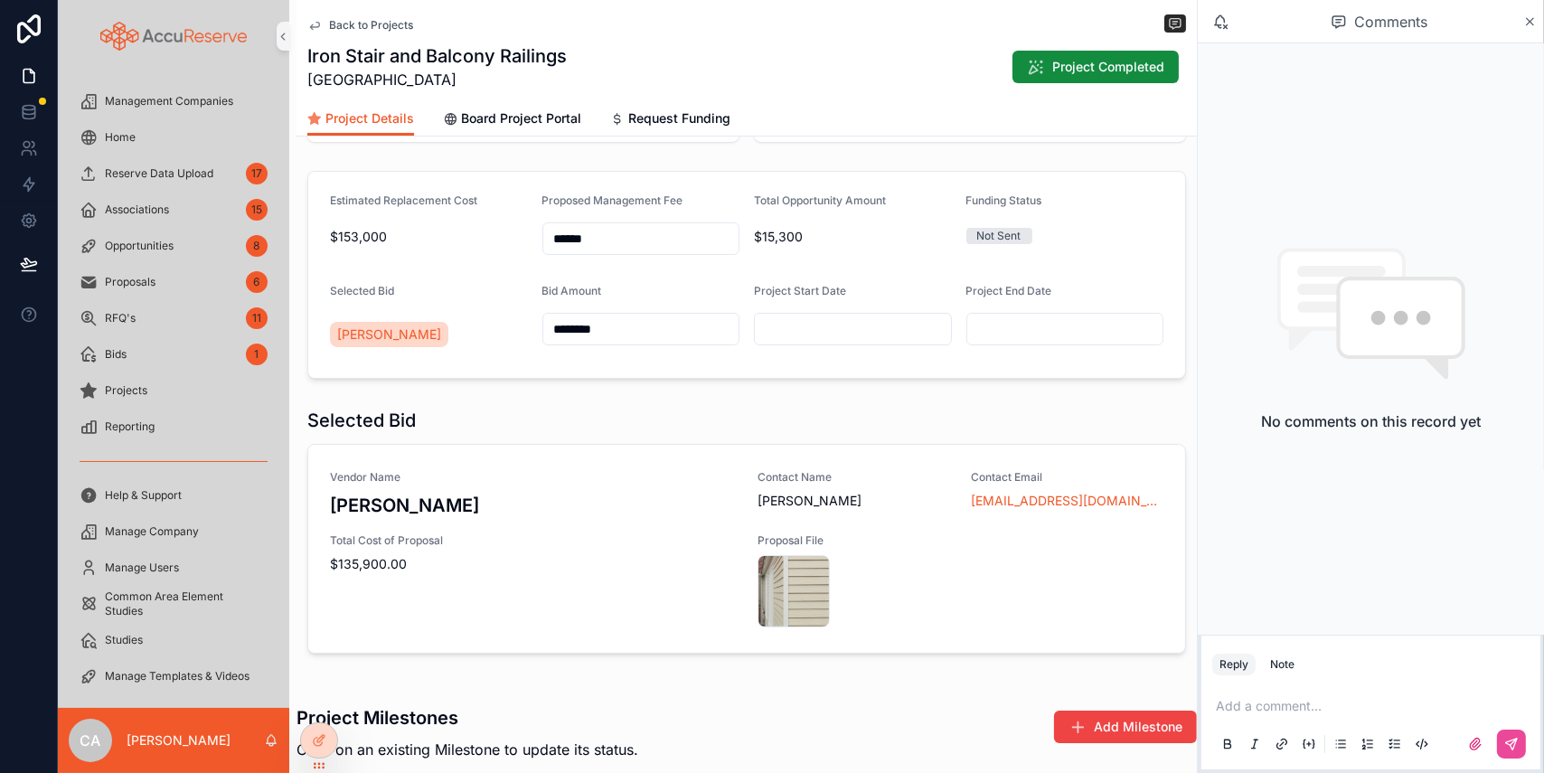
scroll to position [164, 0]
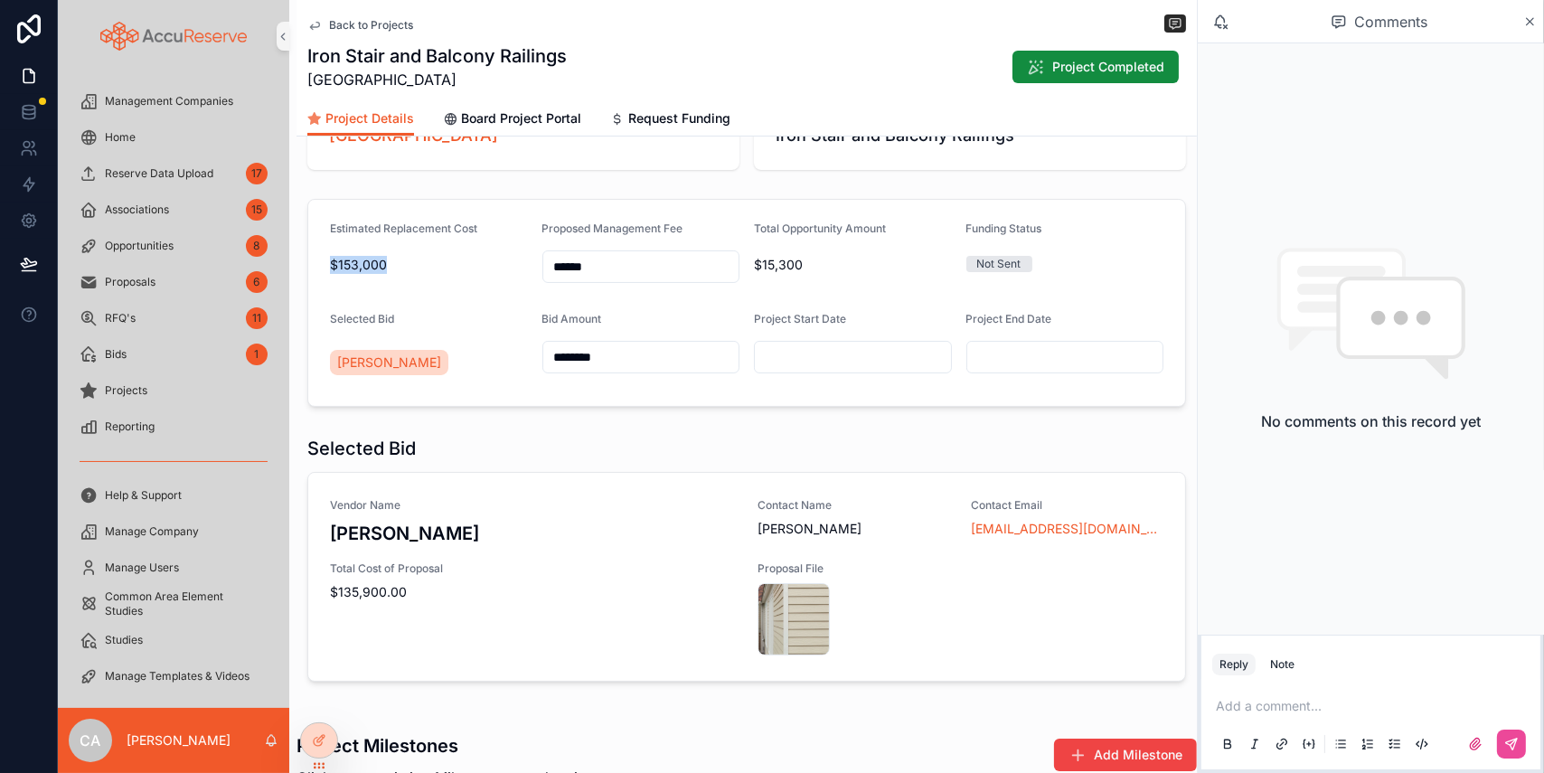
drag, startPoint x: 404, startPoint y: 266, endPoint x: 317, endPoint y: 266, distance: 86.8
click at [317, 266] on form "Estimated Replacement Cost $153,000 Proposed Management Fee ****** Total Opport…" at bounding box center [746, 303] width 877 height 206
drag, startPoint x: 612, startPoint y: 264, endPoint x: 515, endPoint y: 267, distance: 96.7
click at [515, 267] on form "Estimated Replacement Cost $153,000 Proposed Management Fee ****** Total Opport…" at bounding box center [746, 303] width 877 height 206
click at [627, 352] on input "********" at bounding box center [641, 356] width 196 height 25
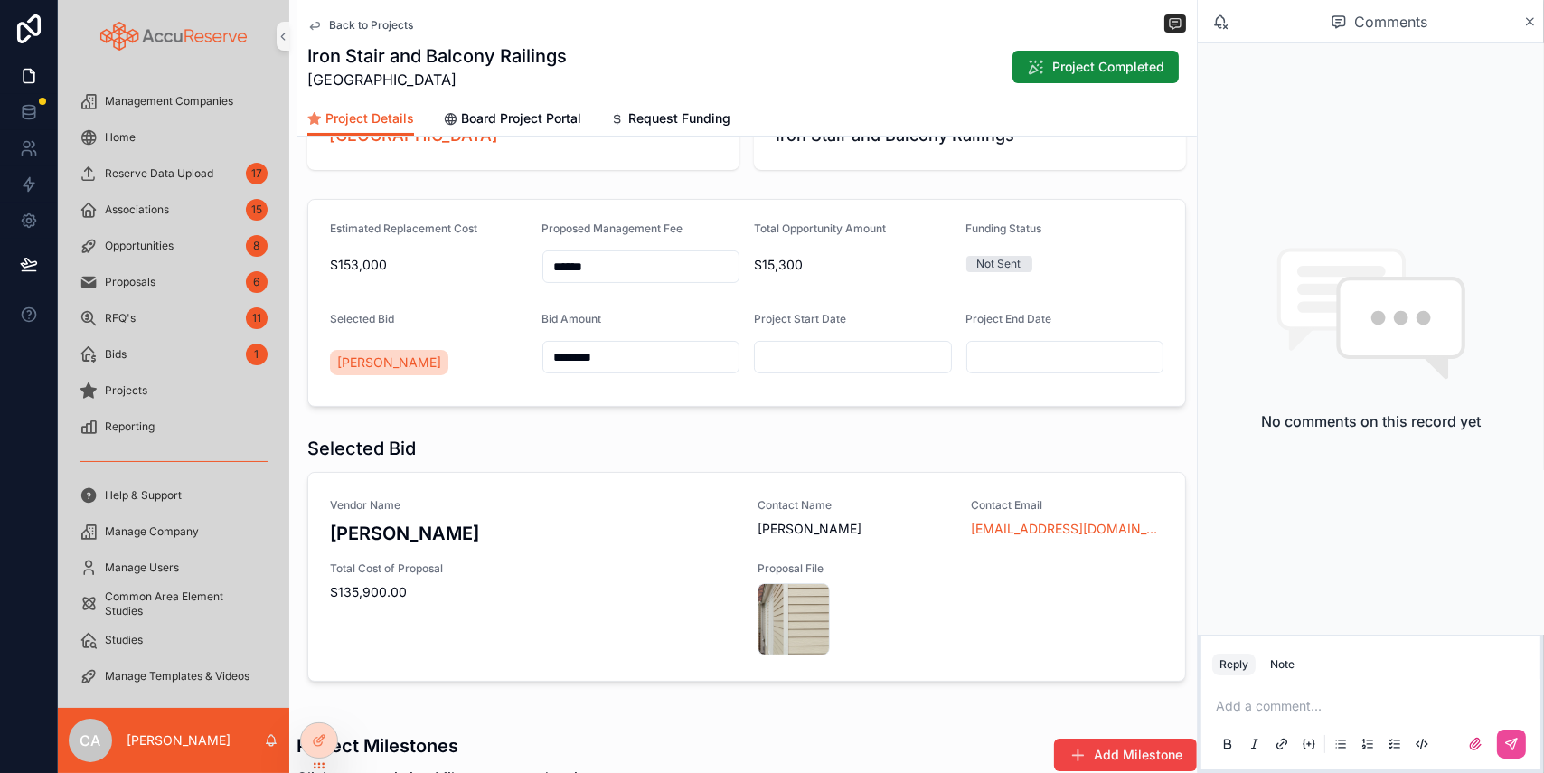
drag, startPoint x: 660, startPoint y: 359, endPoint x: 509, endPoint y: 362, distance: 151.0
click at [509, 362] on form "Estimated Replacement Cost $153,000 Proposed Management Fee ****** Total Opport…" at bounding box center [746, 303] width 877 height 206
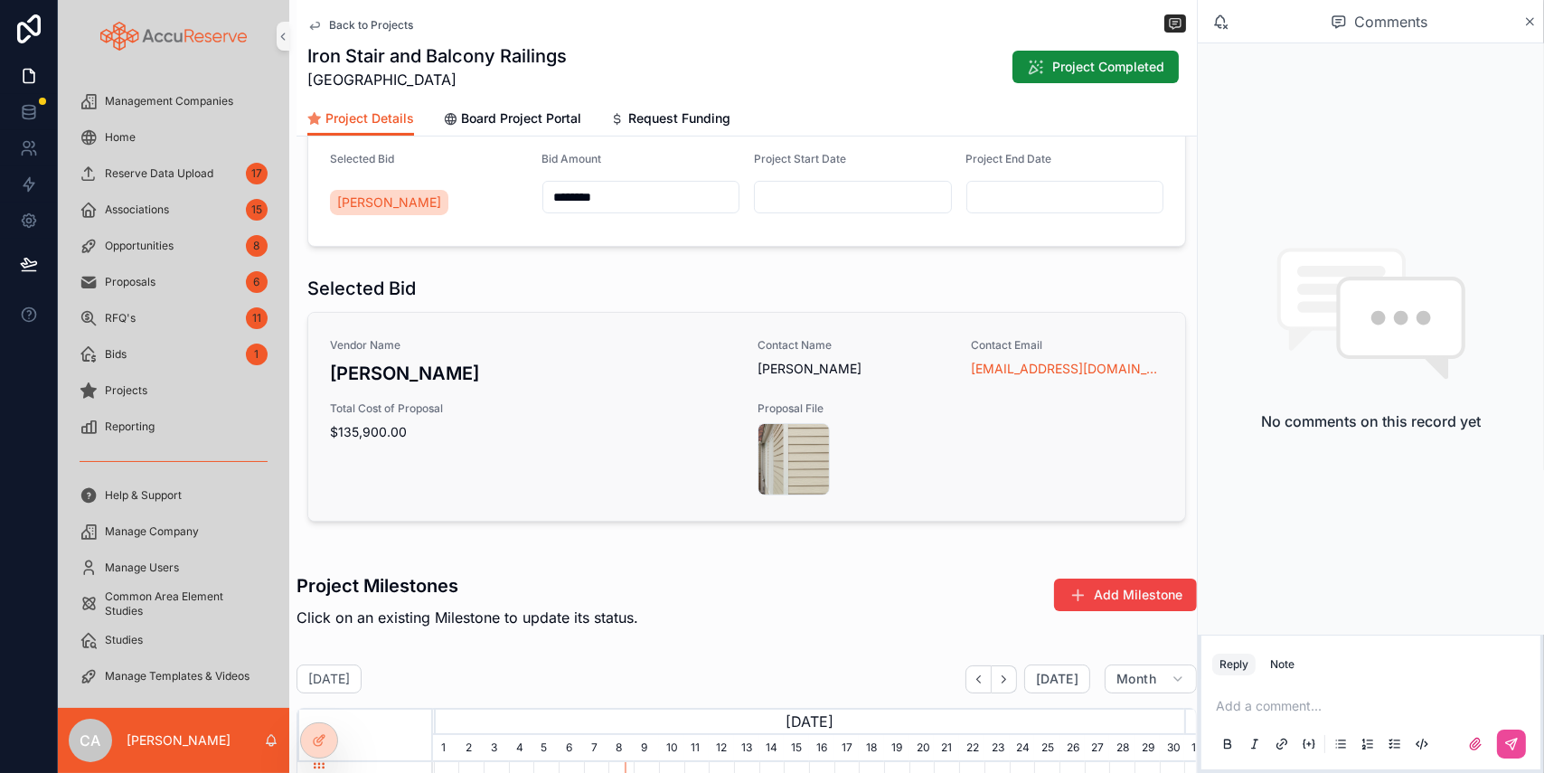
scroll to position [328, 0]
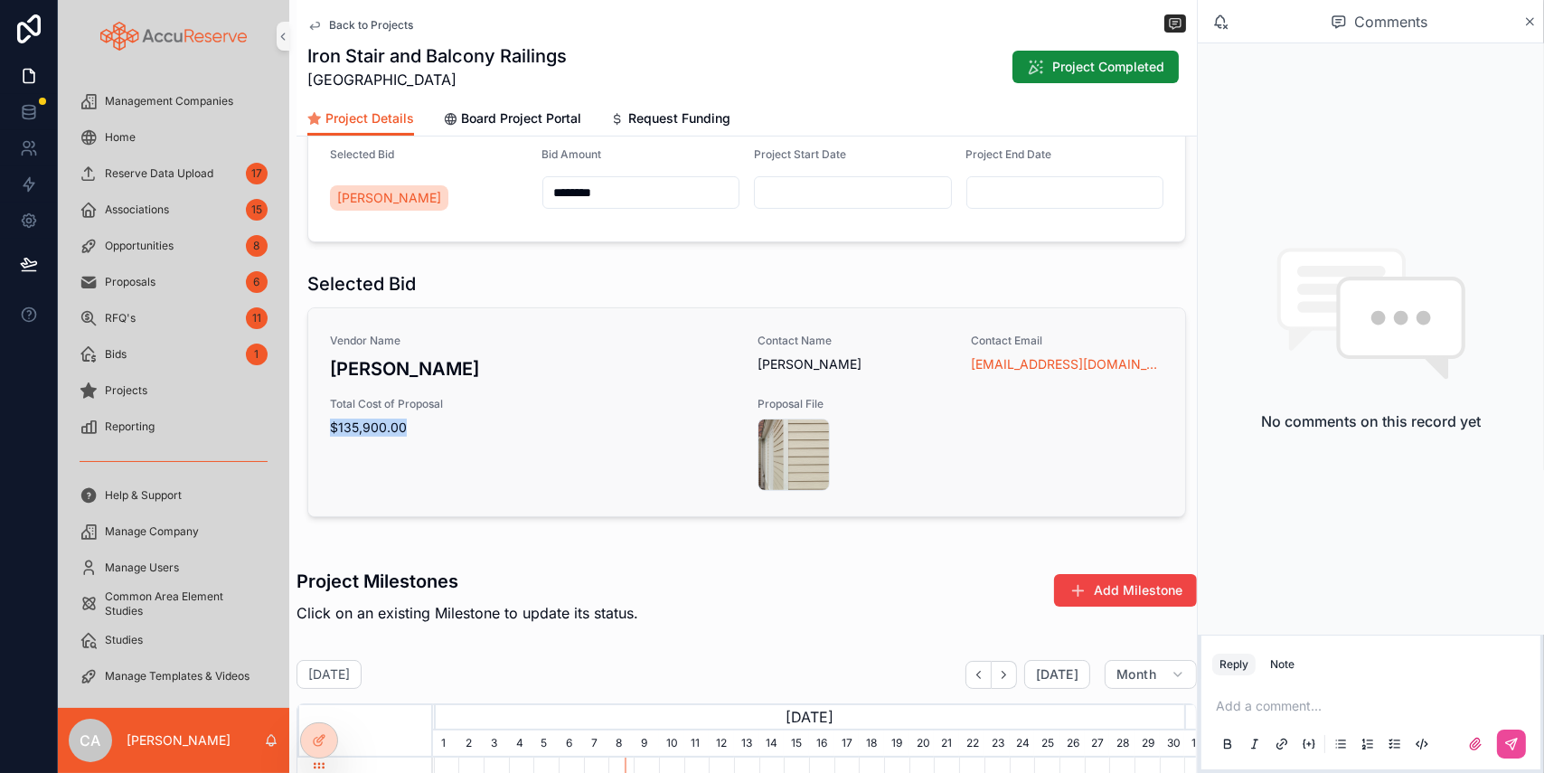
drag, startPoint x: 426, startPoint y: 420, endPoint x: 325, endPoint y: 428, distance: 100.6
click at [325, 428] on div "Vendor Name [PERSON_NAME] Contact Name [PERSON_NAME] Contact Email [EMAIL_ADDRE…" at bounding box center [746, 412] width 877 height 208
click at [509, 465] on div "Total Cost of Proposal $135,900.00" at bounding box center [533, 444] width 406 height 94
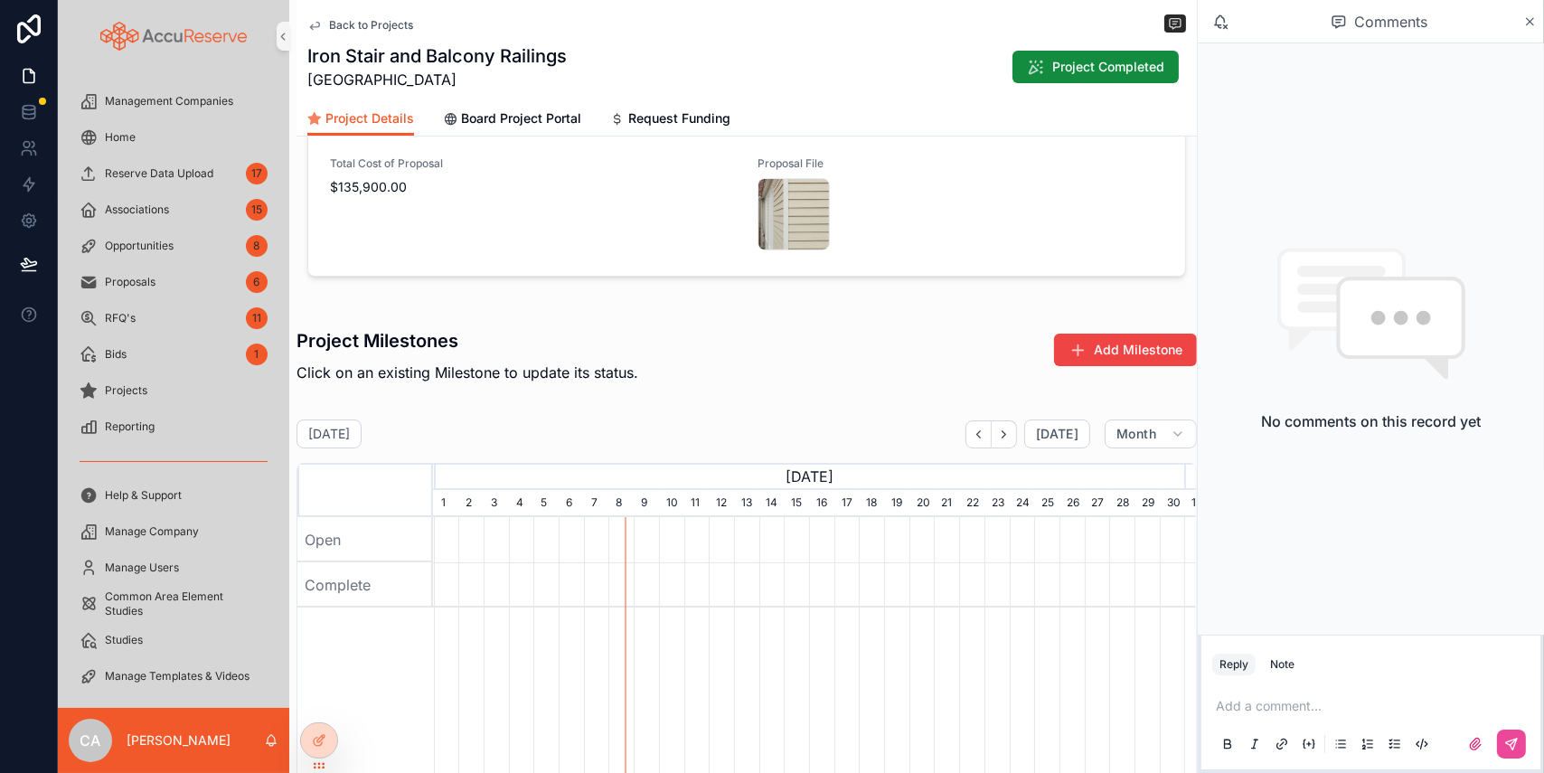
scroll to position [164, 0]
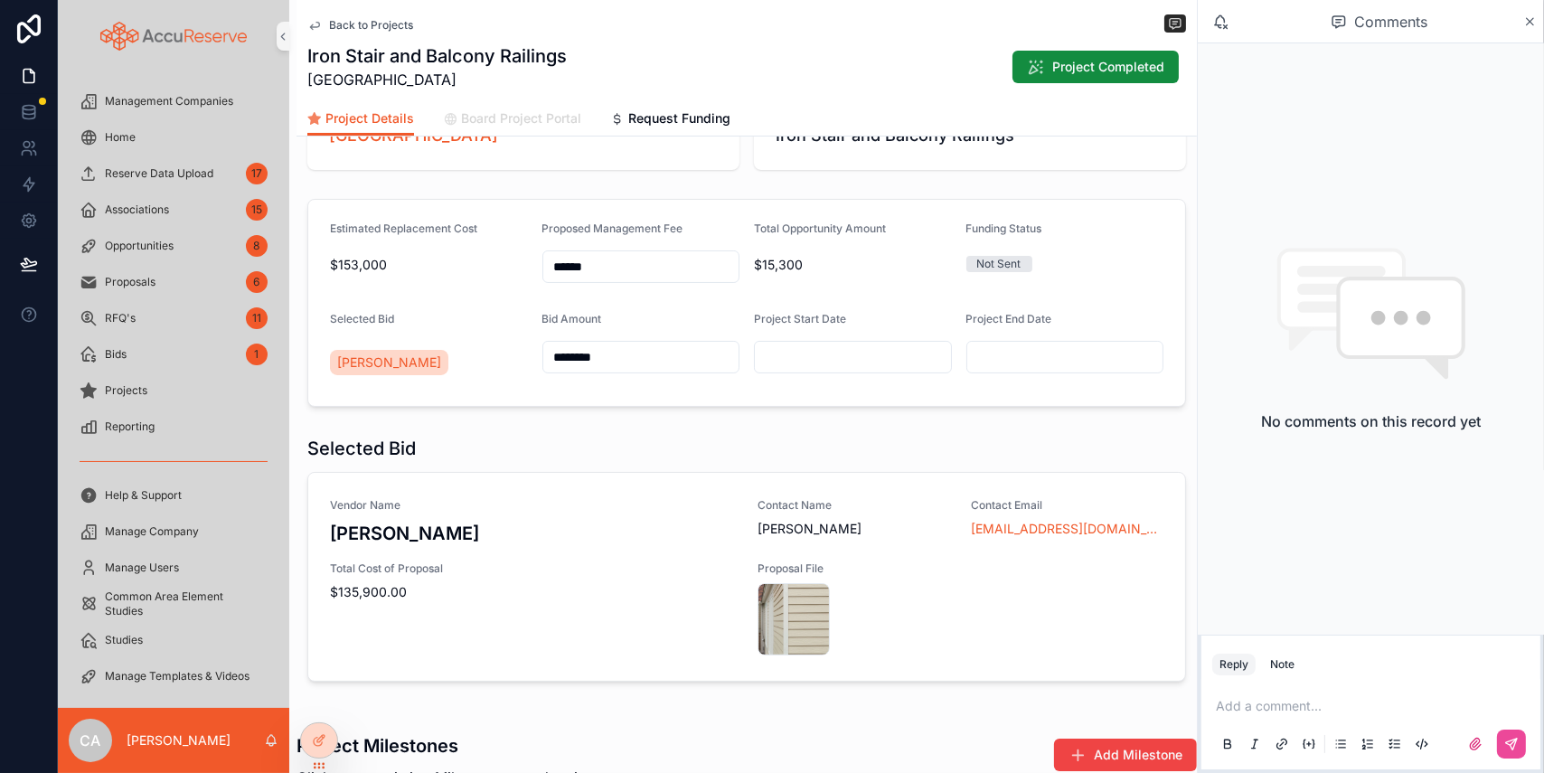
click at [534, 117] on span "Board Project Portal" at bounding box center [521, 118] width 120 height 18
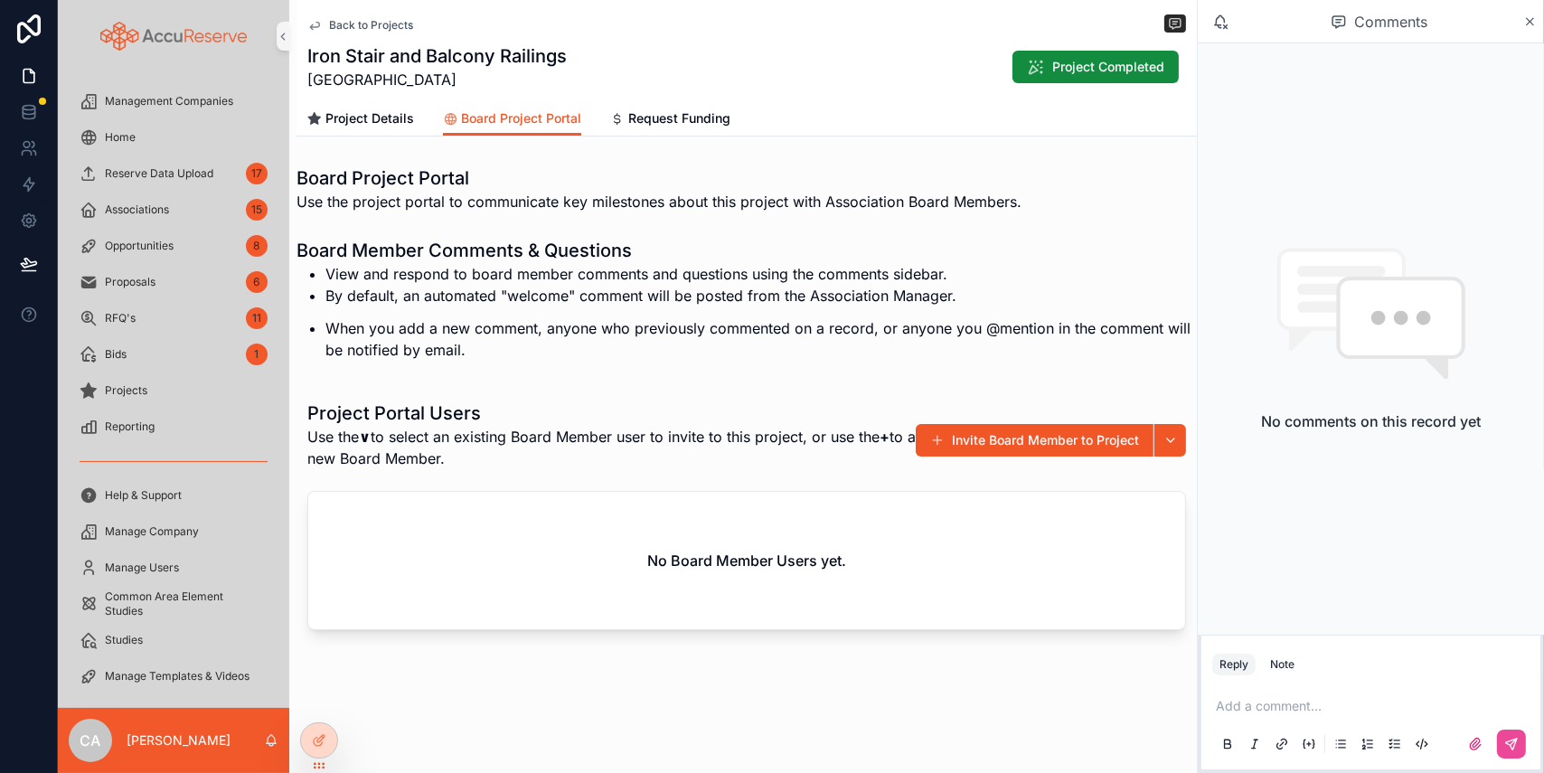
click at [1171, 474] on p "scrollable content" at bounding box center [1374, 706] width 317 height 18
click at [685, 119] on span "Request Funding" at bounding box center [679, 118] width 102 height 18
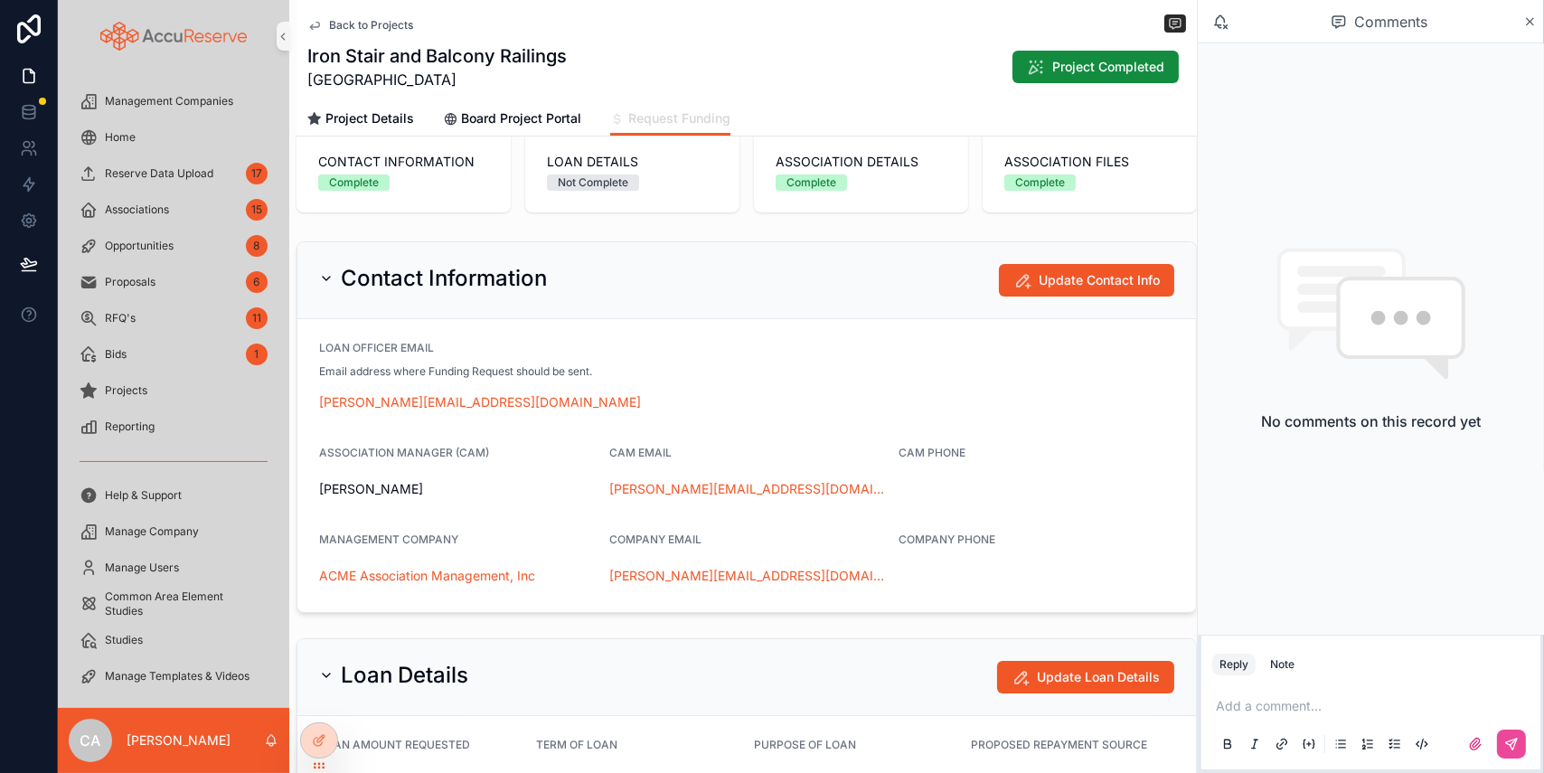
scroll to position [81, 0]
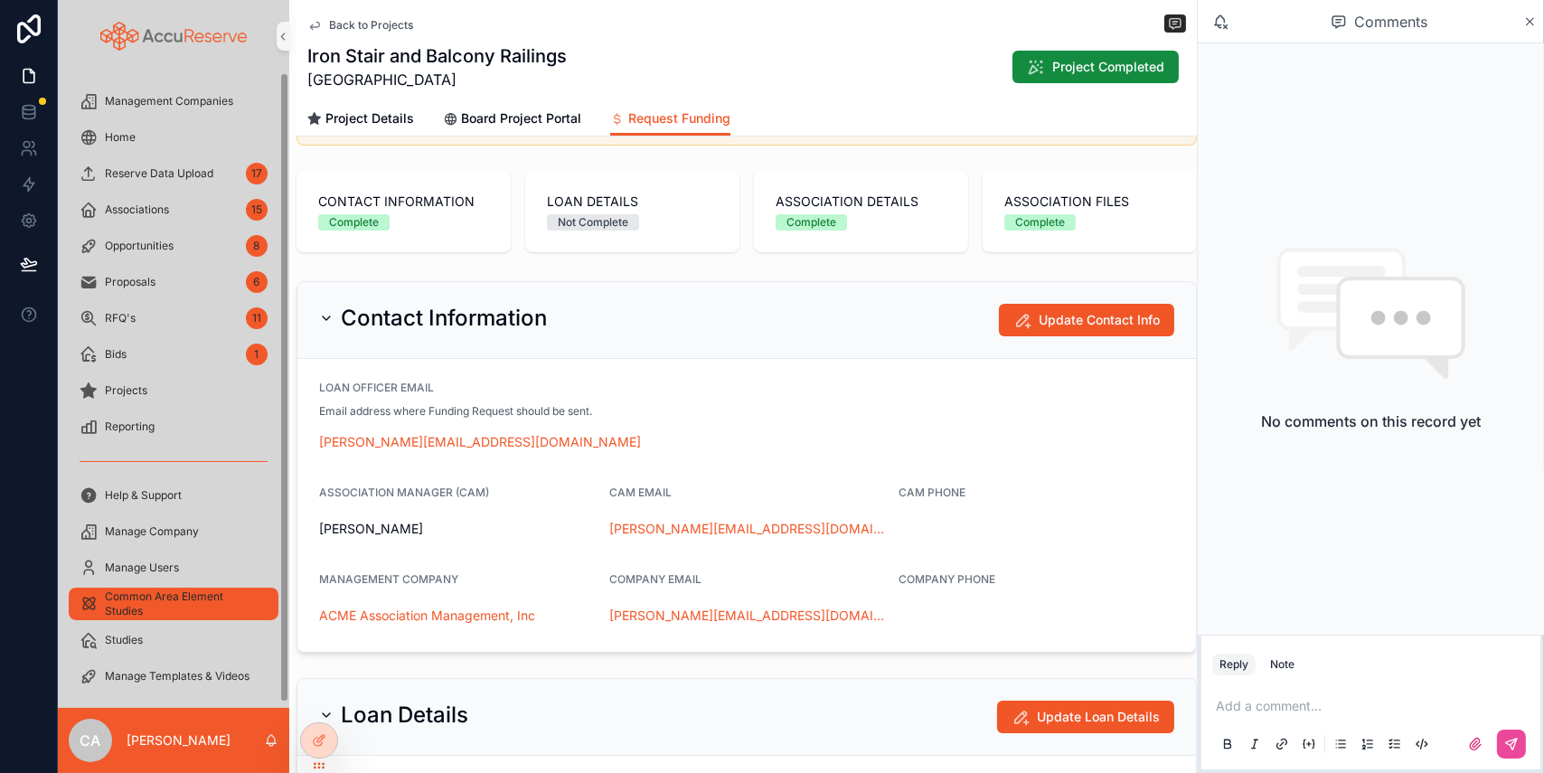
click at [154, 474] on span "Common Area Element Studies" at bounding box center [182, 603] width 155 height 29
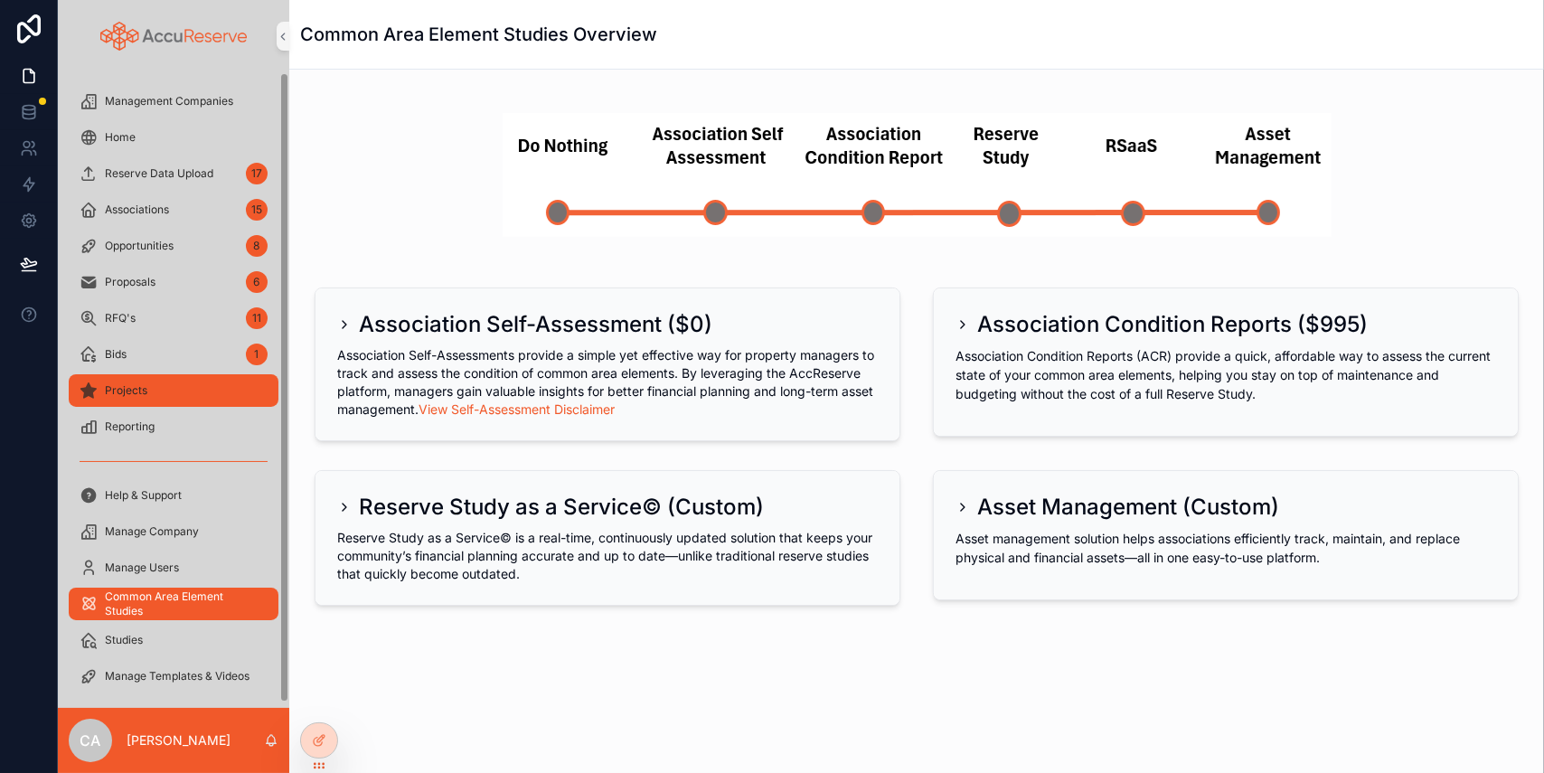
click at [140, 387] on span "Projects" at bounding box center [126, 390] width 42 height 14
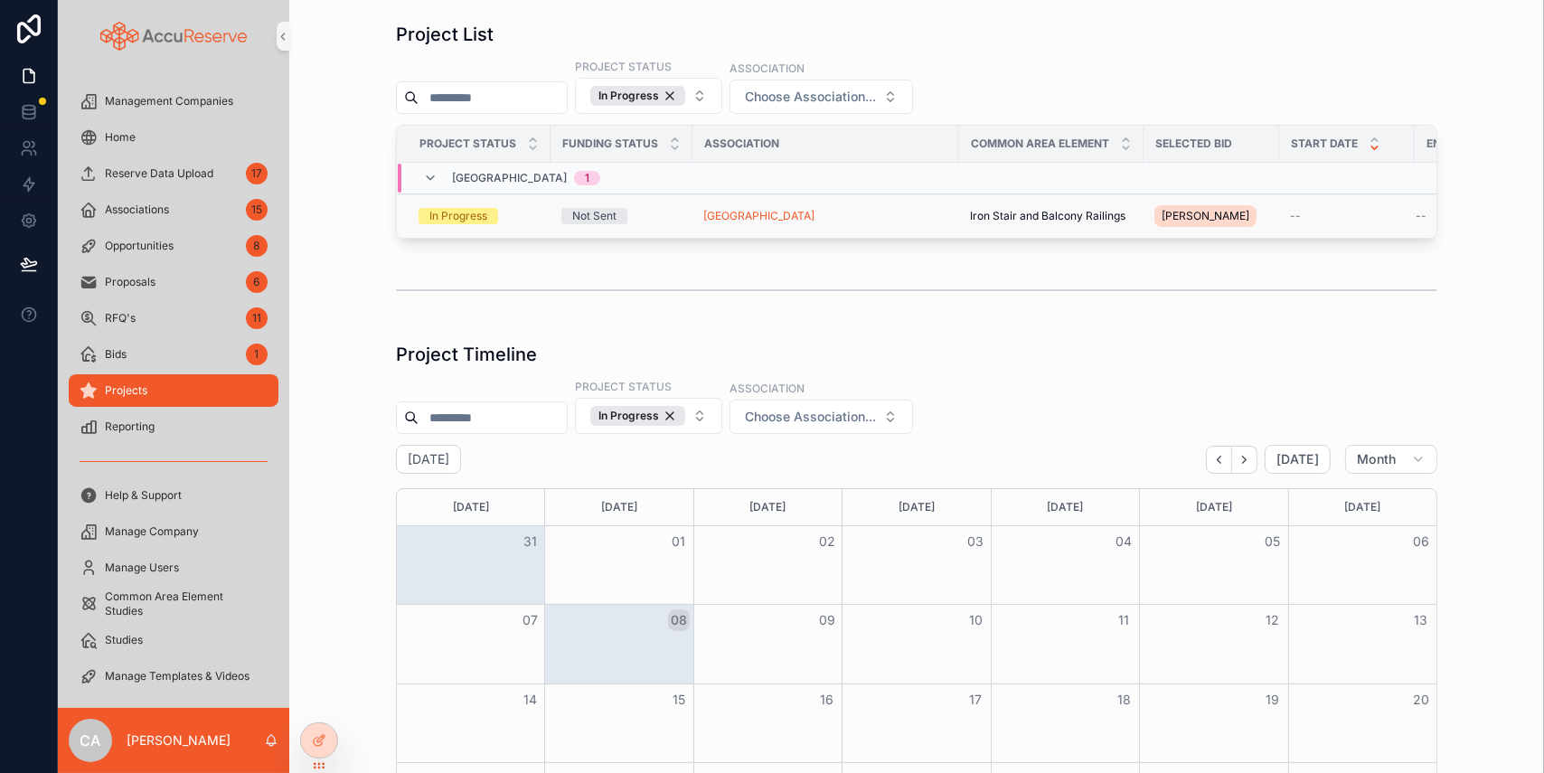
click at [440, 217] on div "In Progress" at bounding box center [458, 216] width 58 height 16
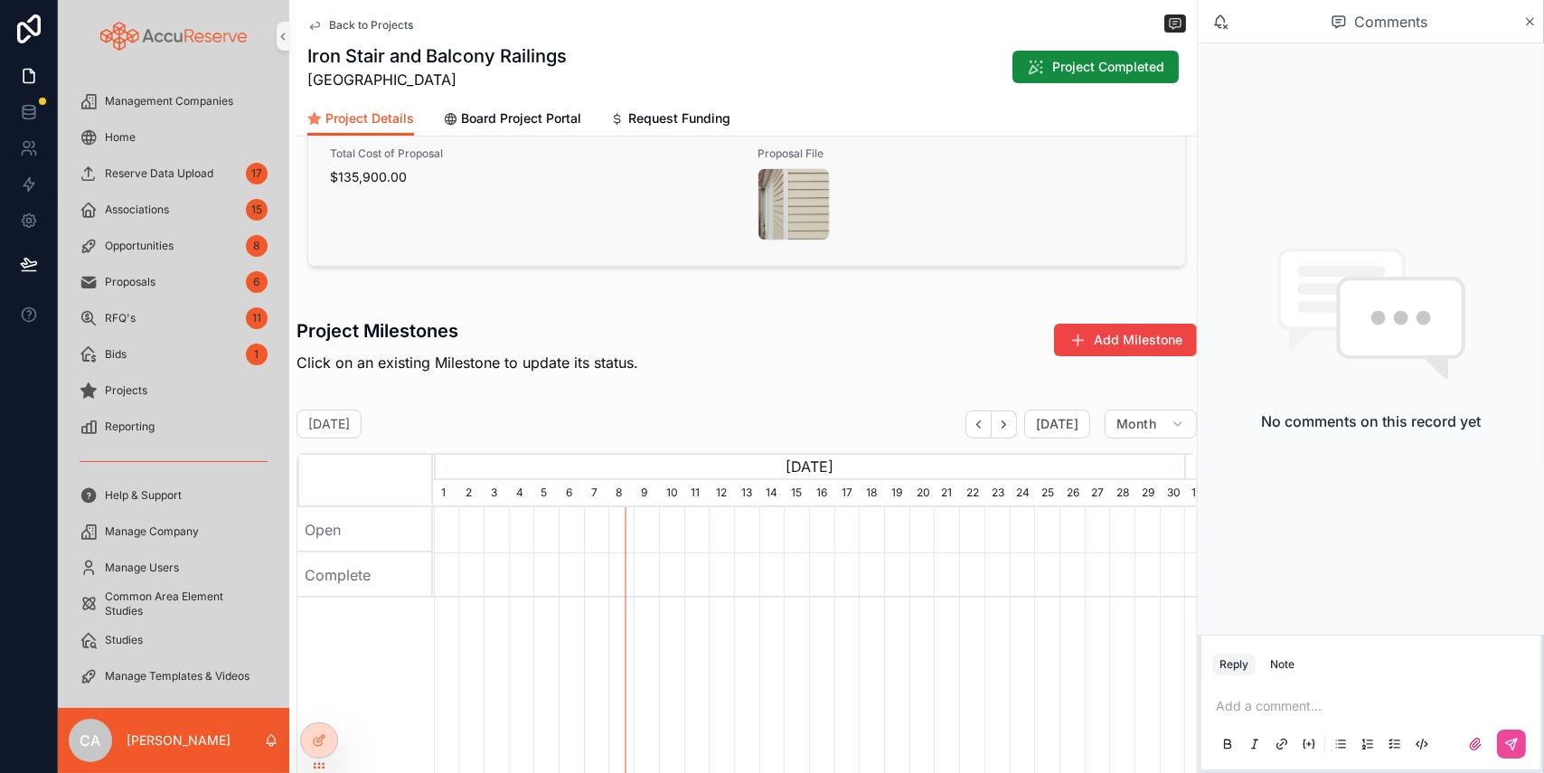
scroll to position [572, 0]
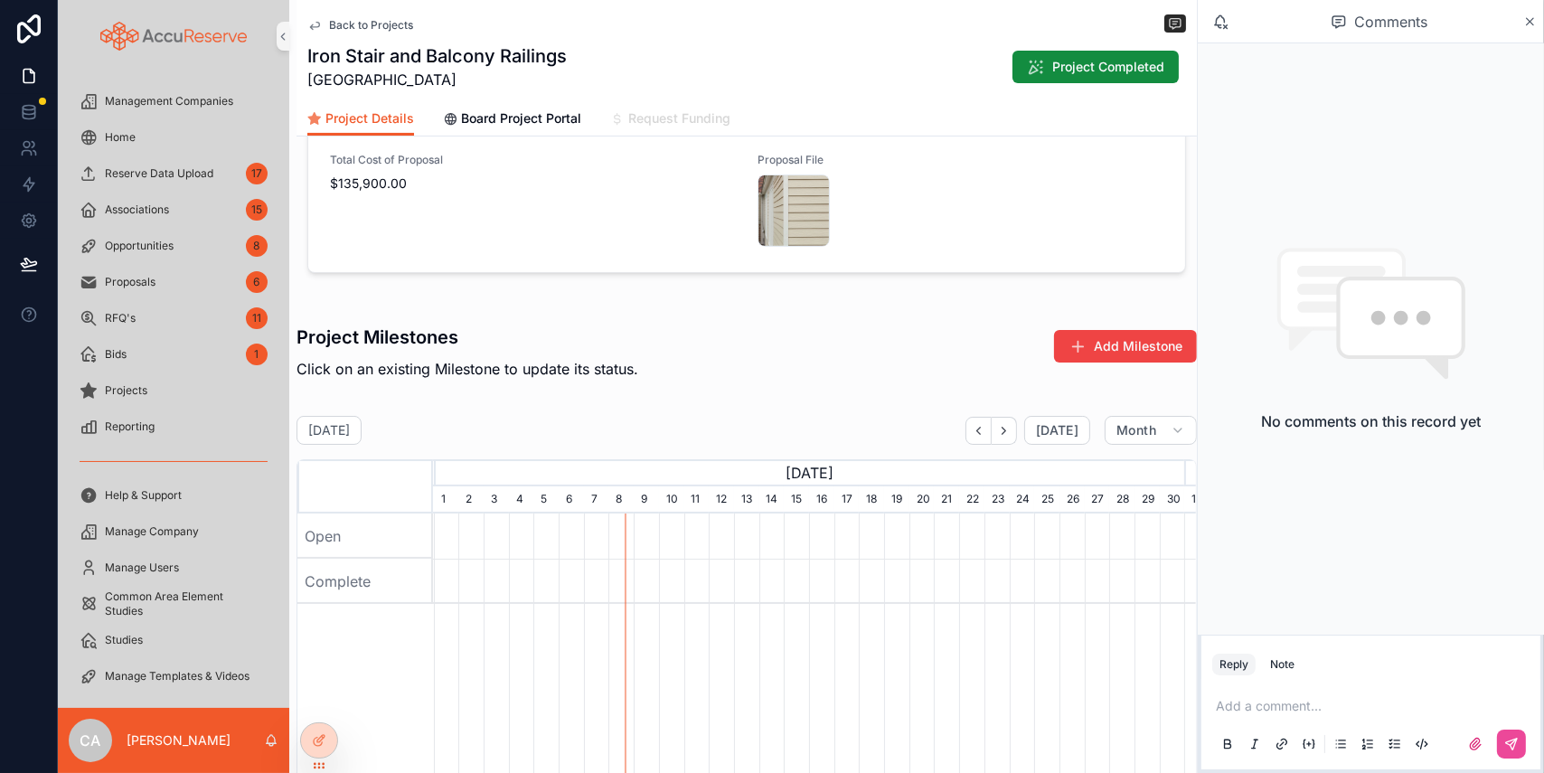
click at [681, 110] on span "Request Funding" at bounding box center [679, 118] width 102 height 18
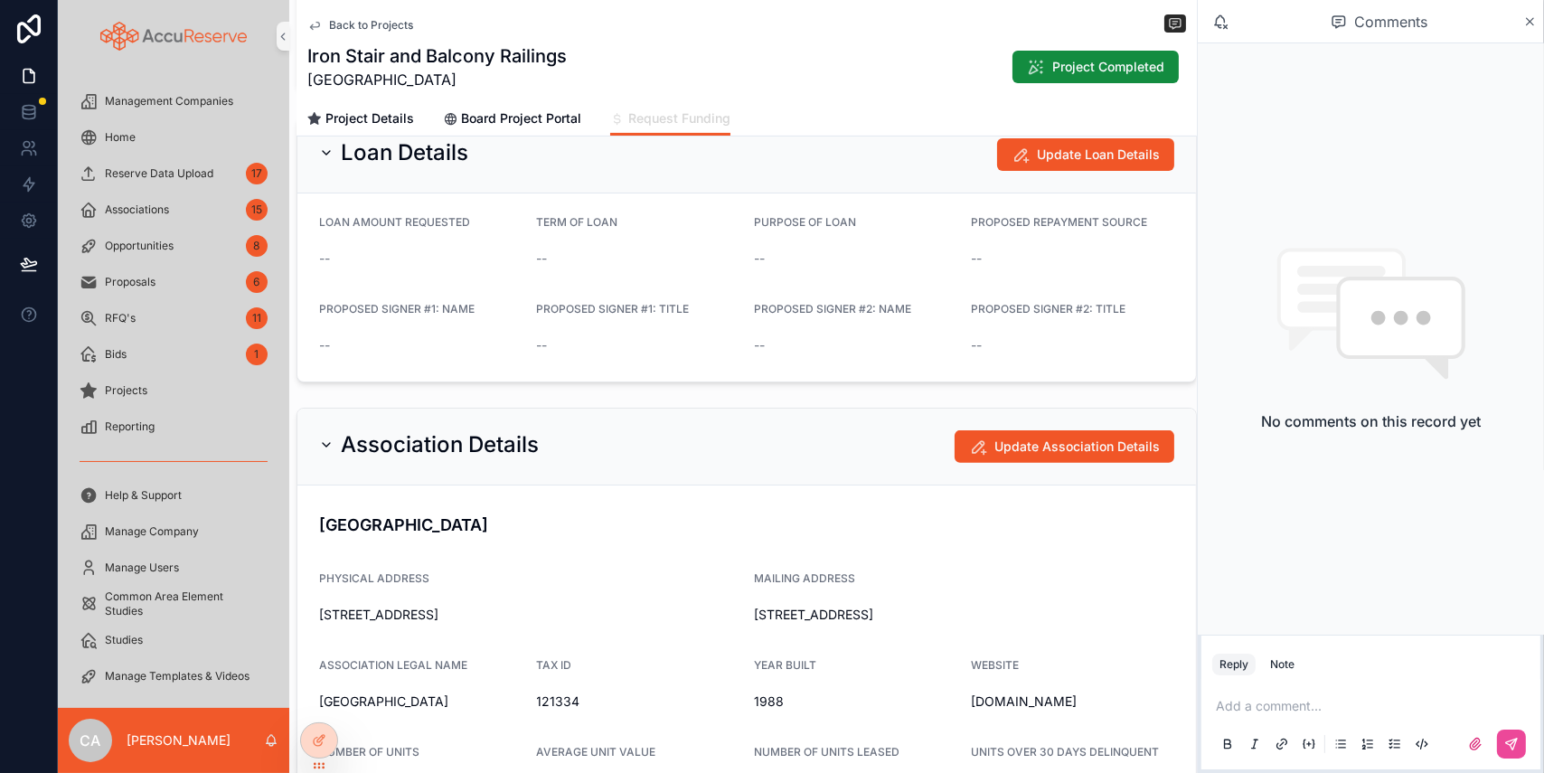
scroll to position [1094, 0]
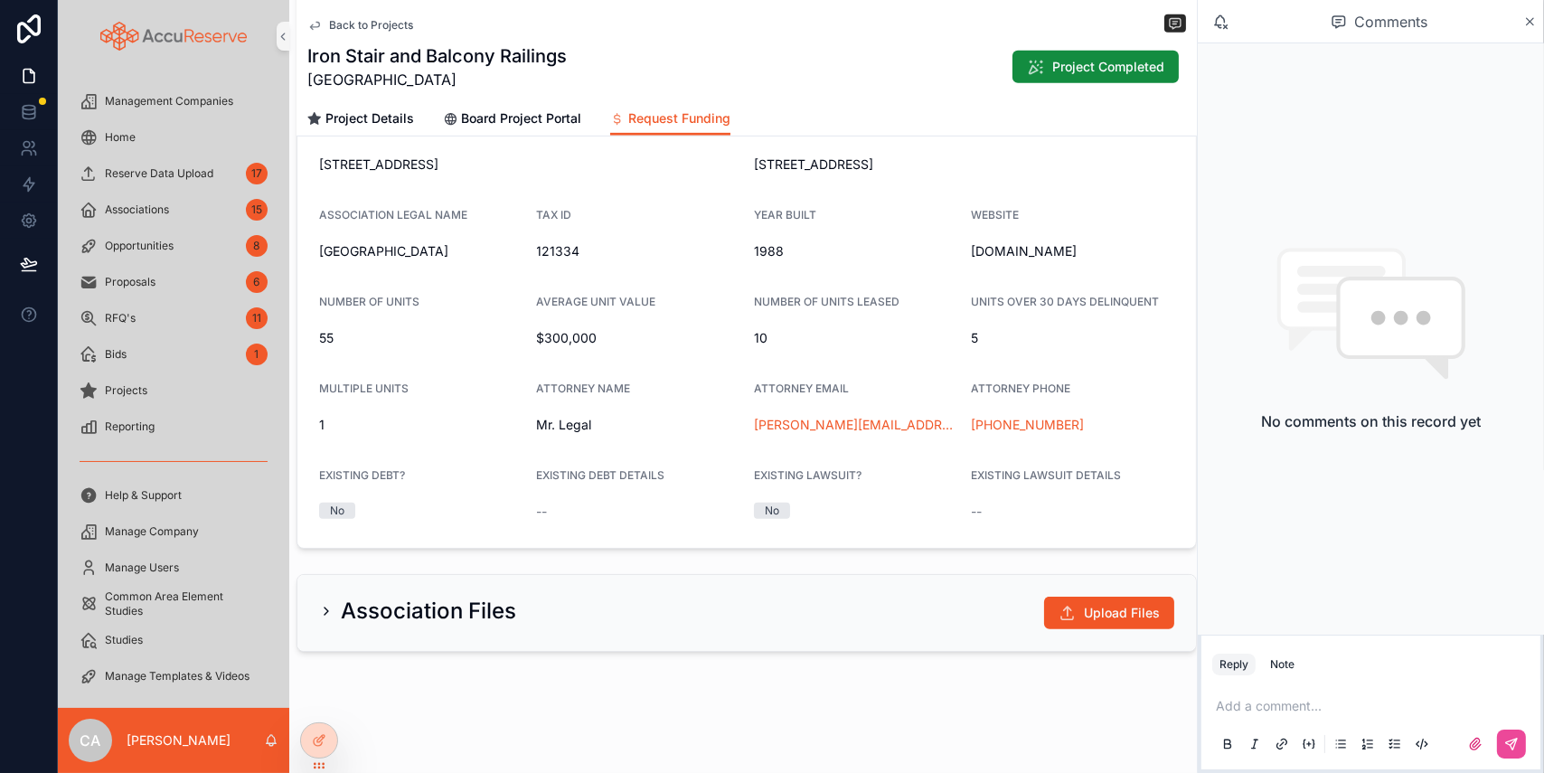
click at [319, 474] on icon "scrollable content" at bounding box center [326, 611] width 14 height 14
click at [324, 474] on icon "scrollable content" at bounding box center [326, 611] width 14 height 14
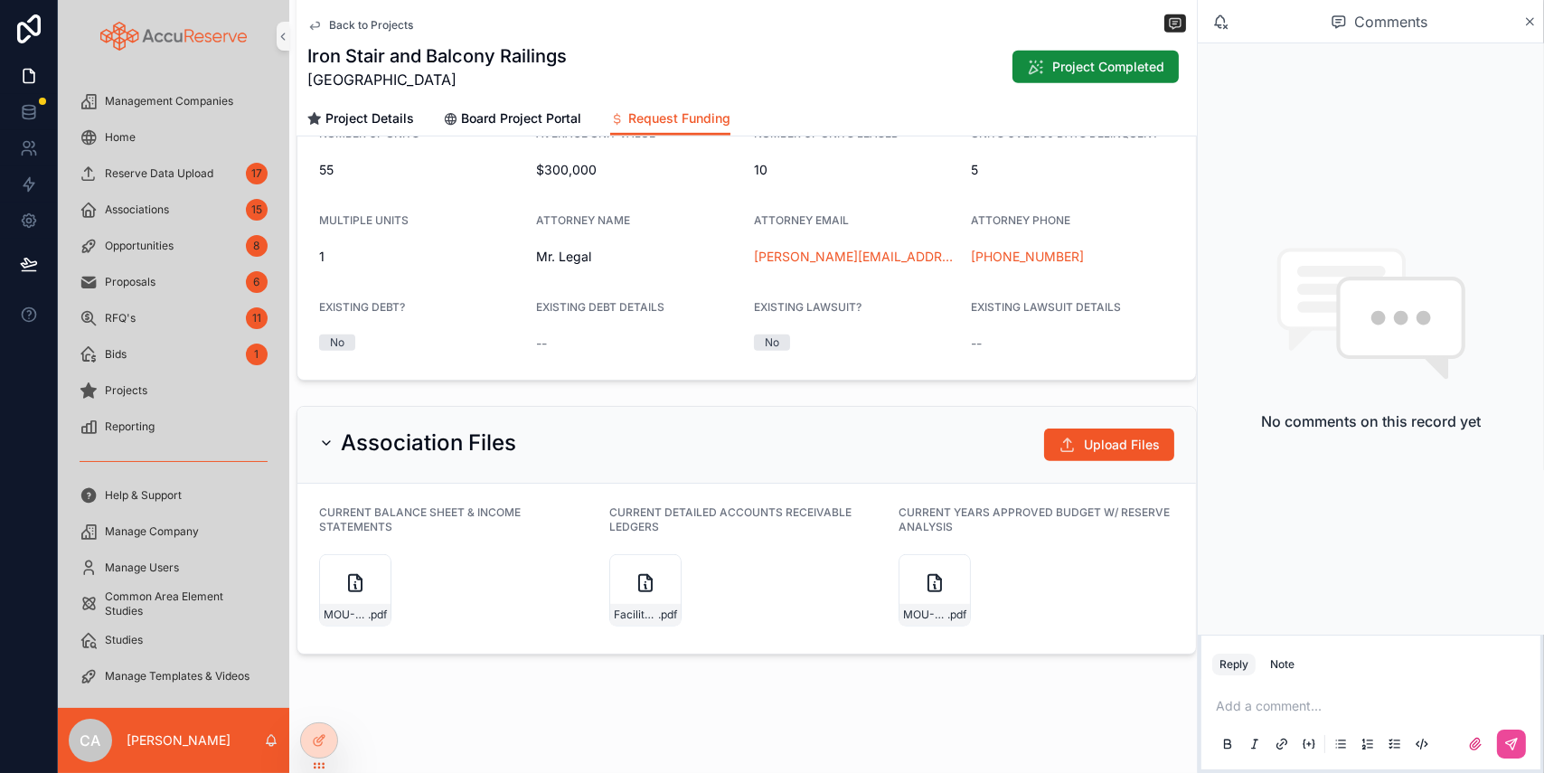
scroll to position [1264, 0]
click at [1171, 474] on p "scrollable content" at bounding box center [1374, 706] width 317 height 18
click at [138, 246] on span "Opportunities" at bounding box center [139, 246] width 69 height 14
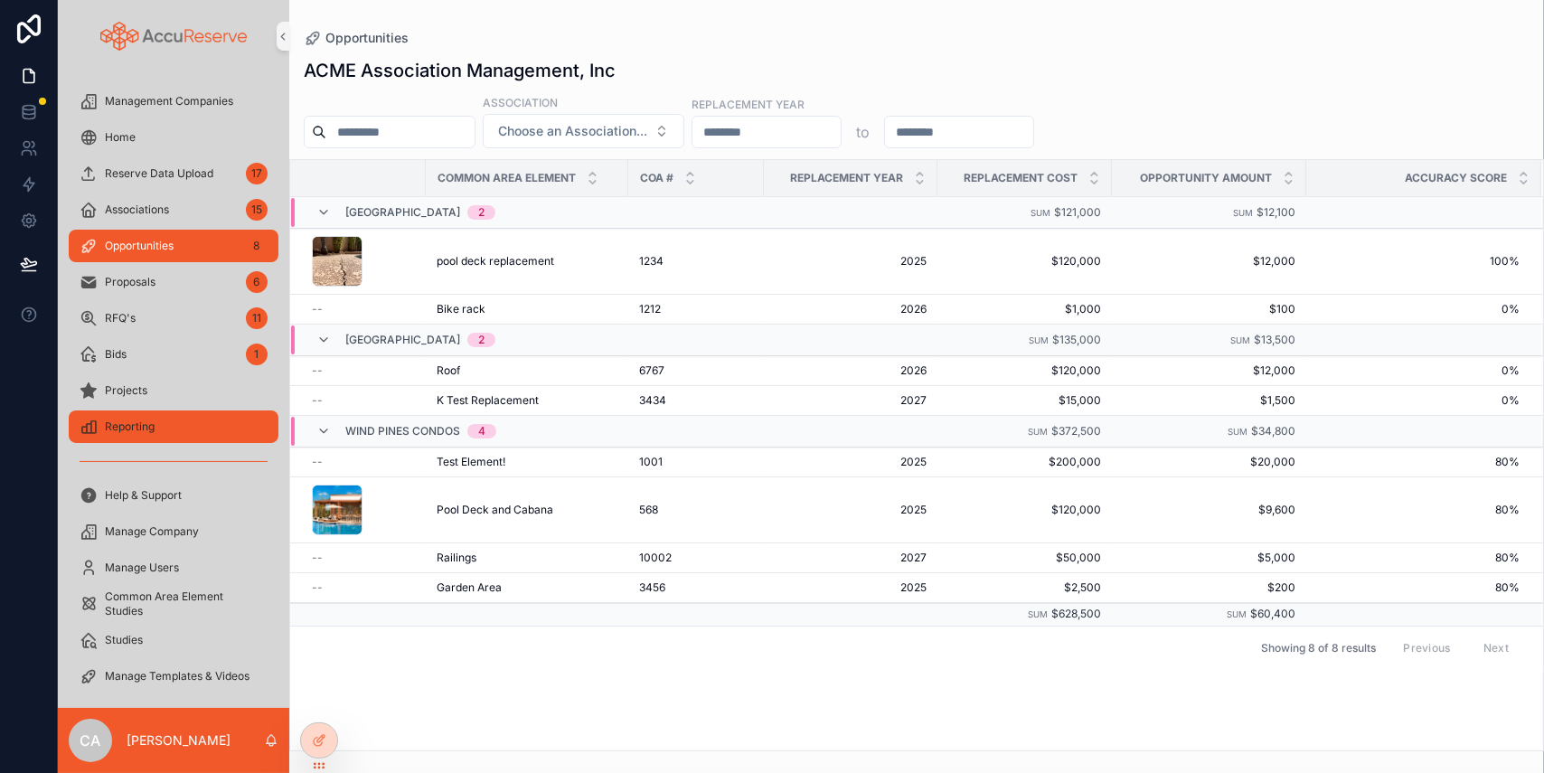
click at [136, 419] on span "Reporting" at bounding box center [130, 426] width 50 height 14
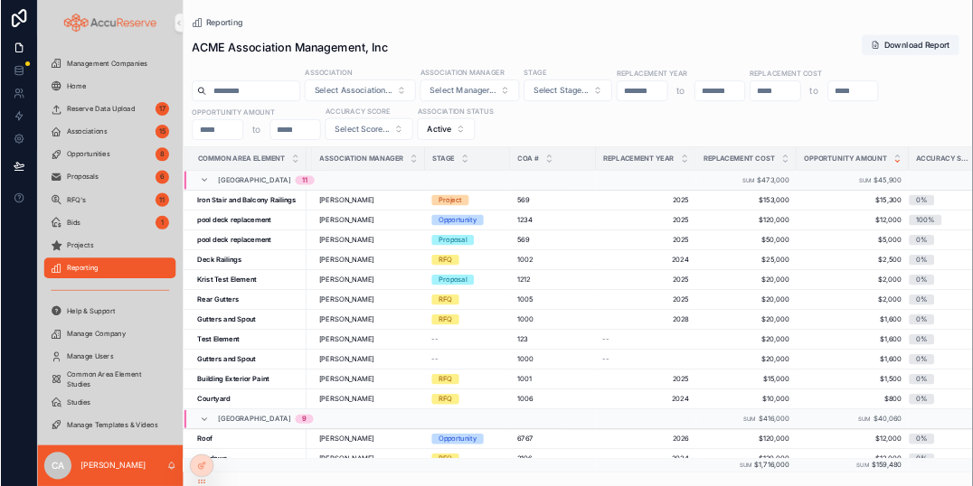
scroll to position [0, 137]
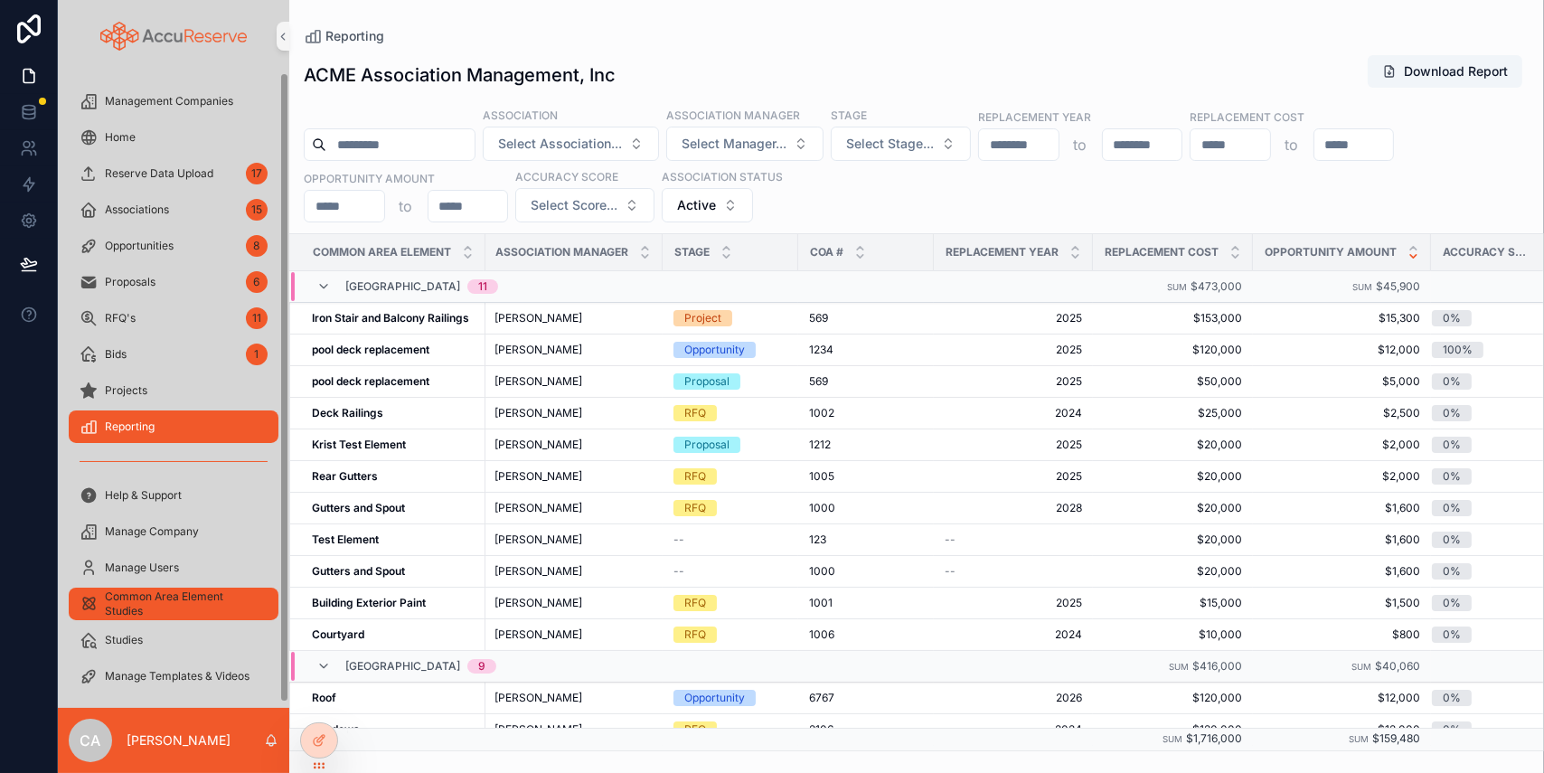
click at [108, 474] on span "Common Area Element Studies" at bounding box center [182, 603] width 155 height 29
